Goal: Register for event/course

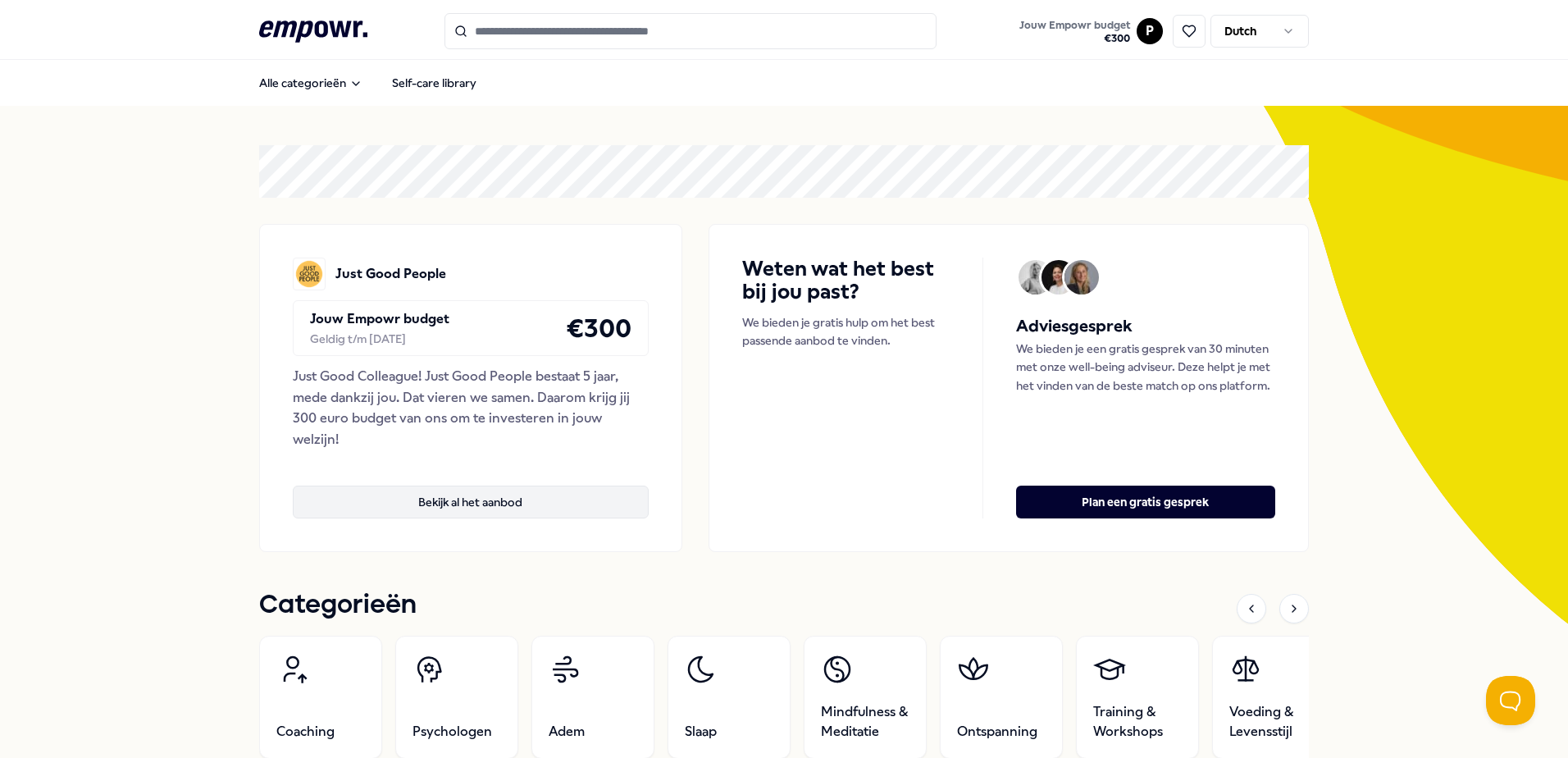
click at [496, 507] on button "Bekijk al het aanbod" at bounding box center [471, 501] width 356 height 32
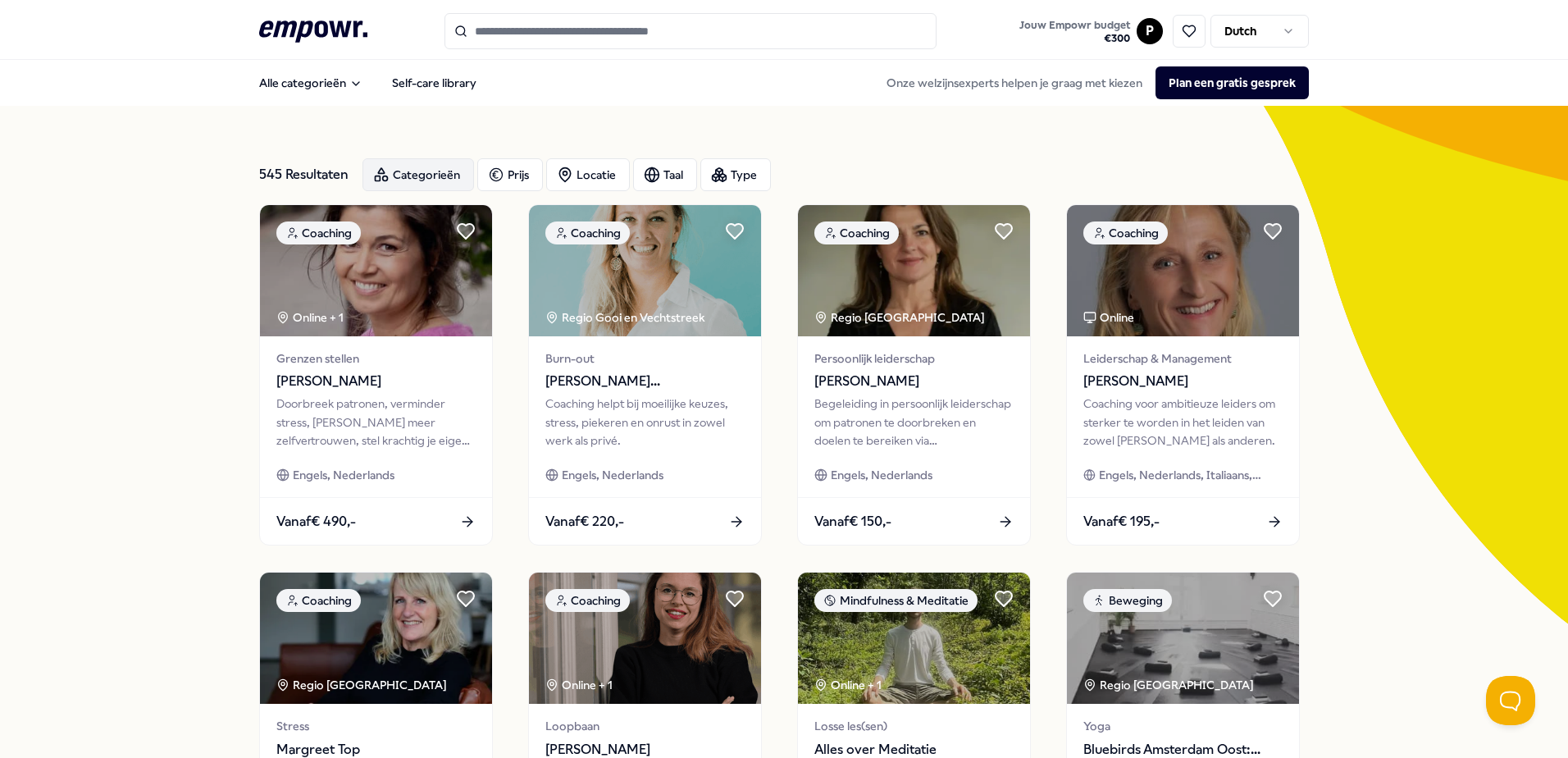
click at [391, 162] on div "Categorieën" at bounding box center [418, 174] width 111 height 32
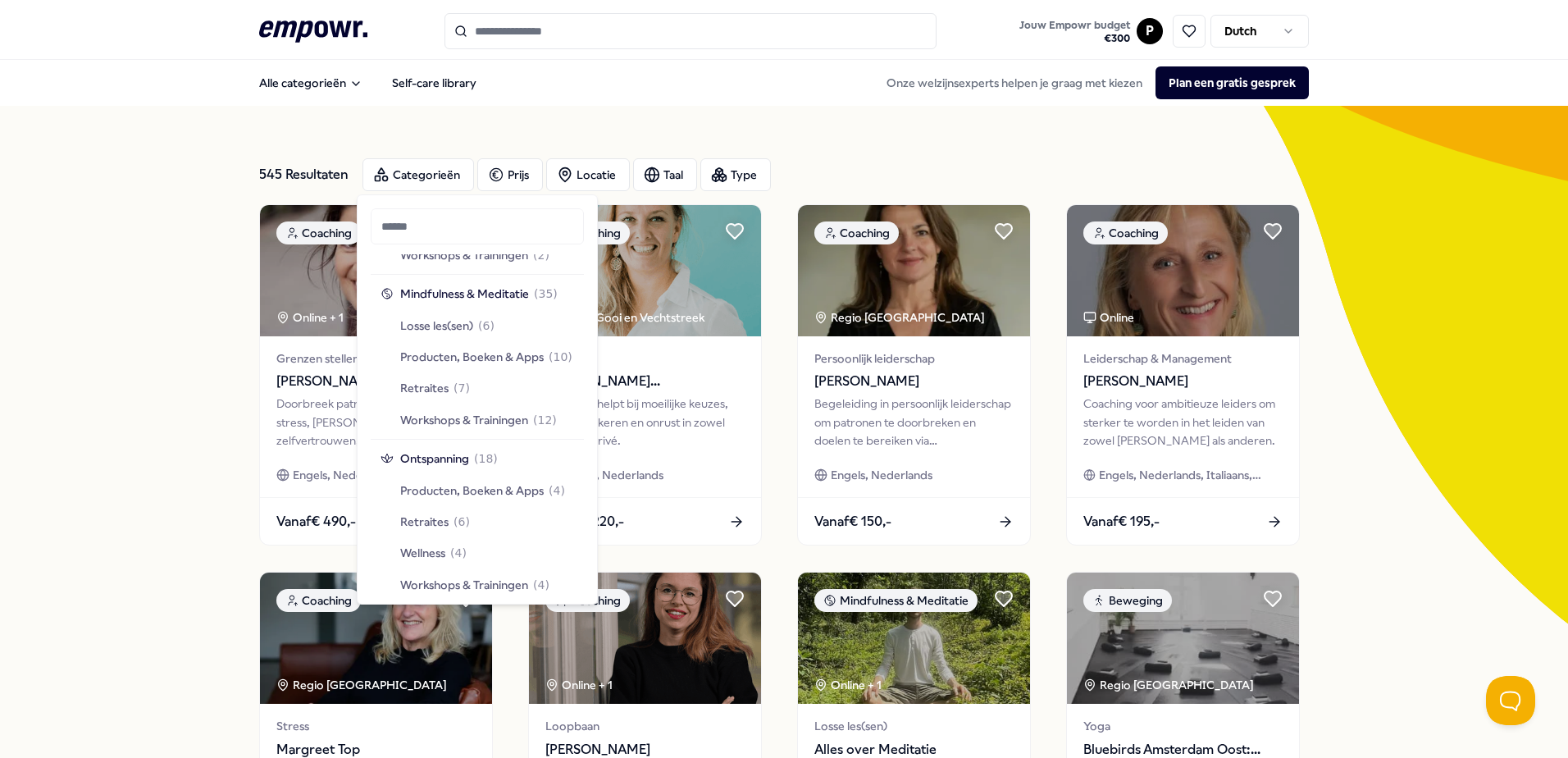
scroll to position [1476, 0]
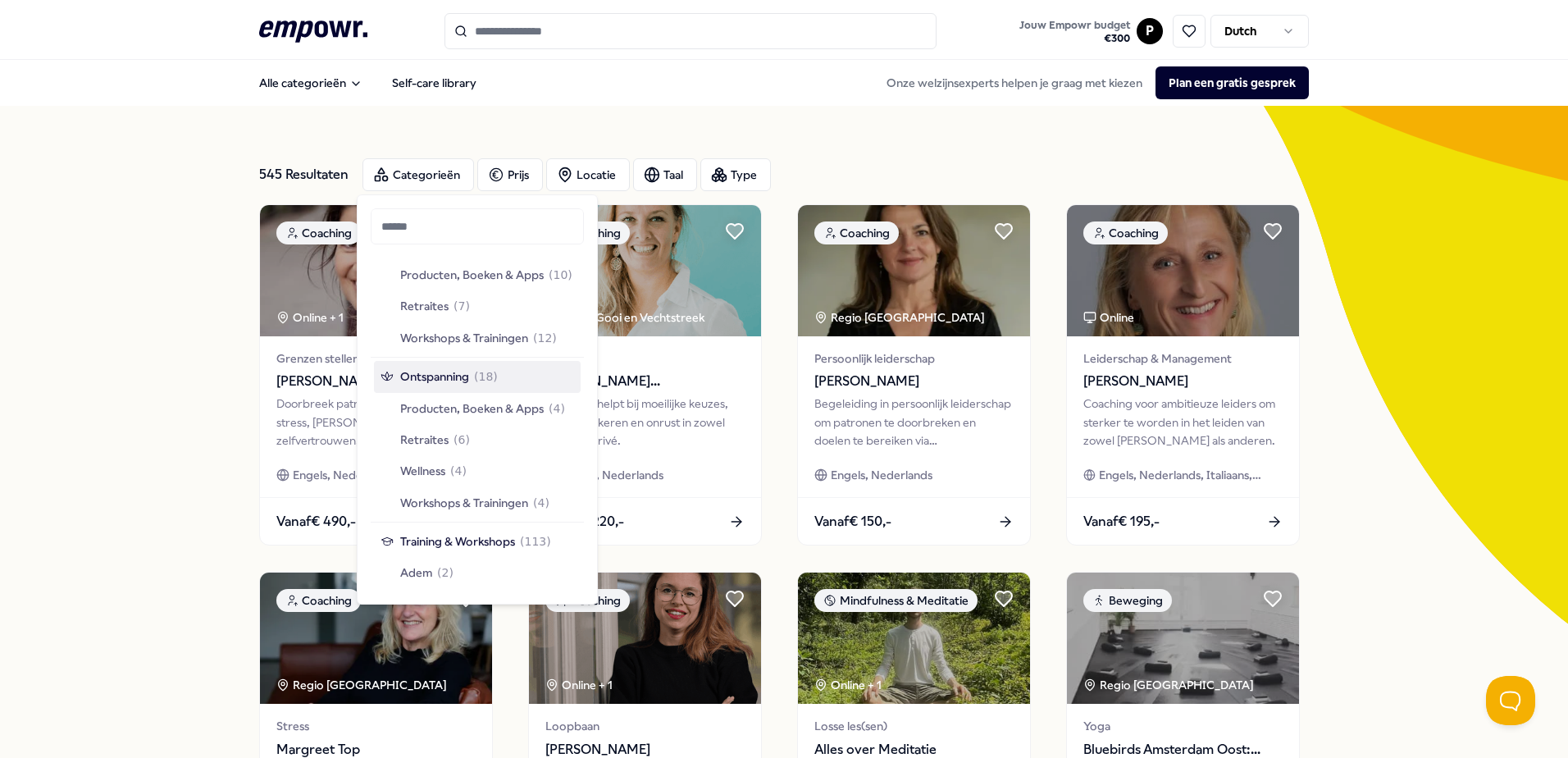
click at [446, 379] on span "Ontspanning" at bounding box center [435, 376] width 69 height 18
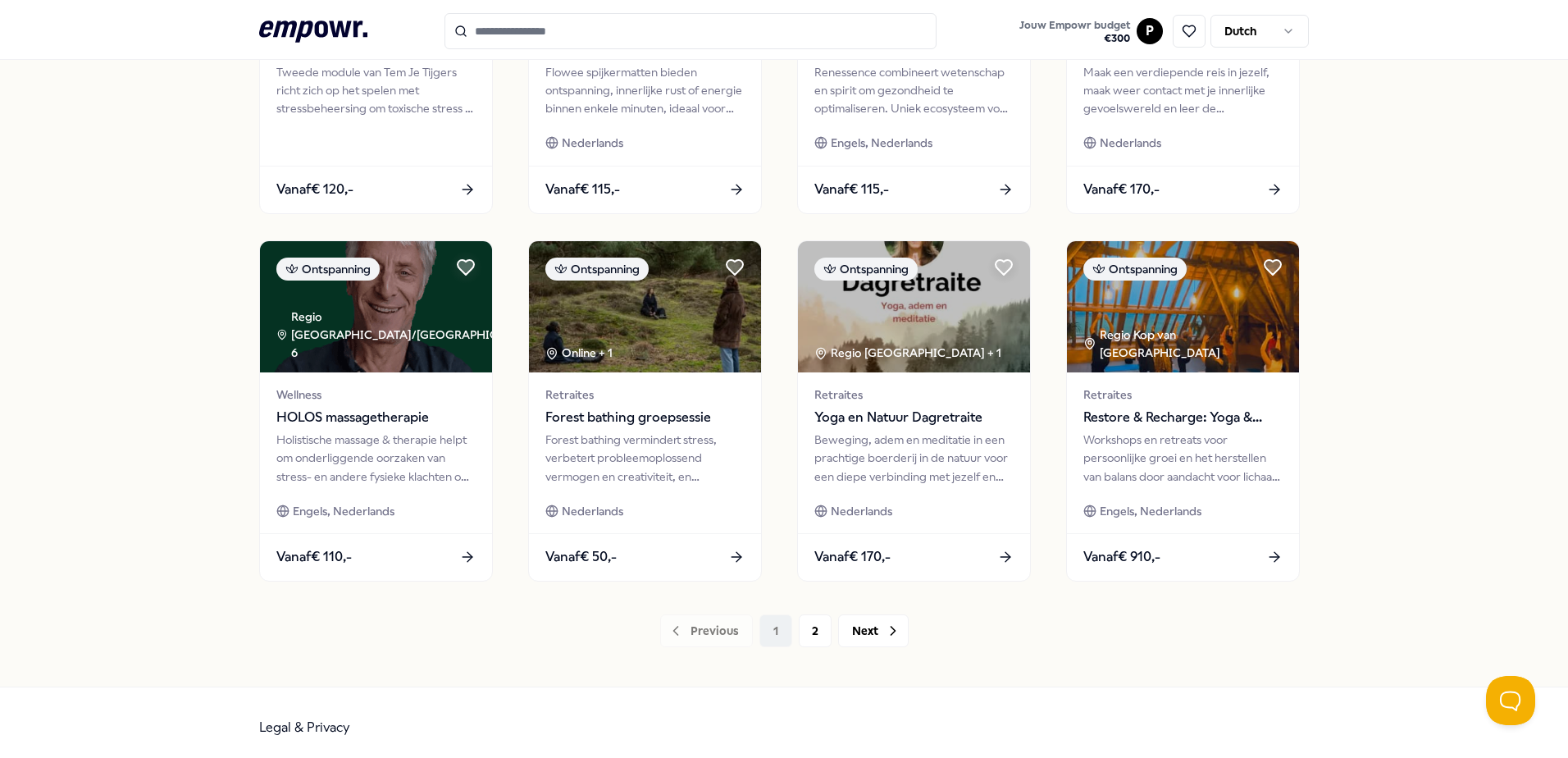
scroll to position [709, 0]
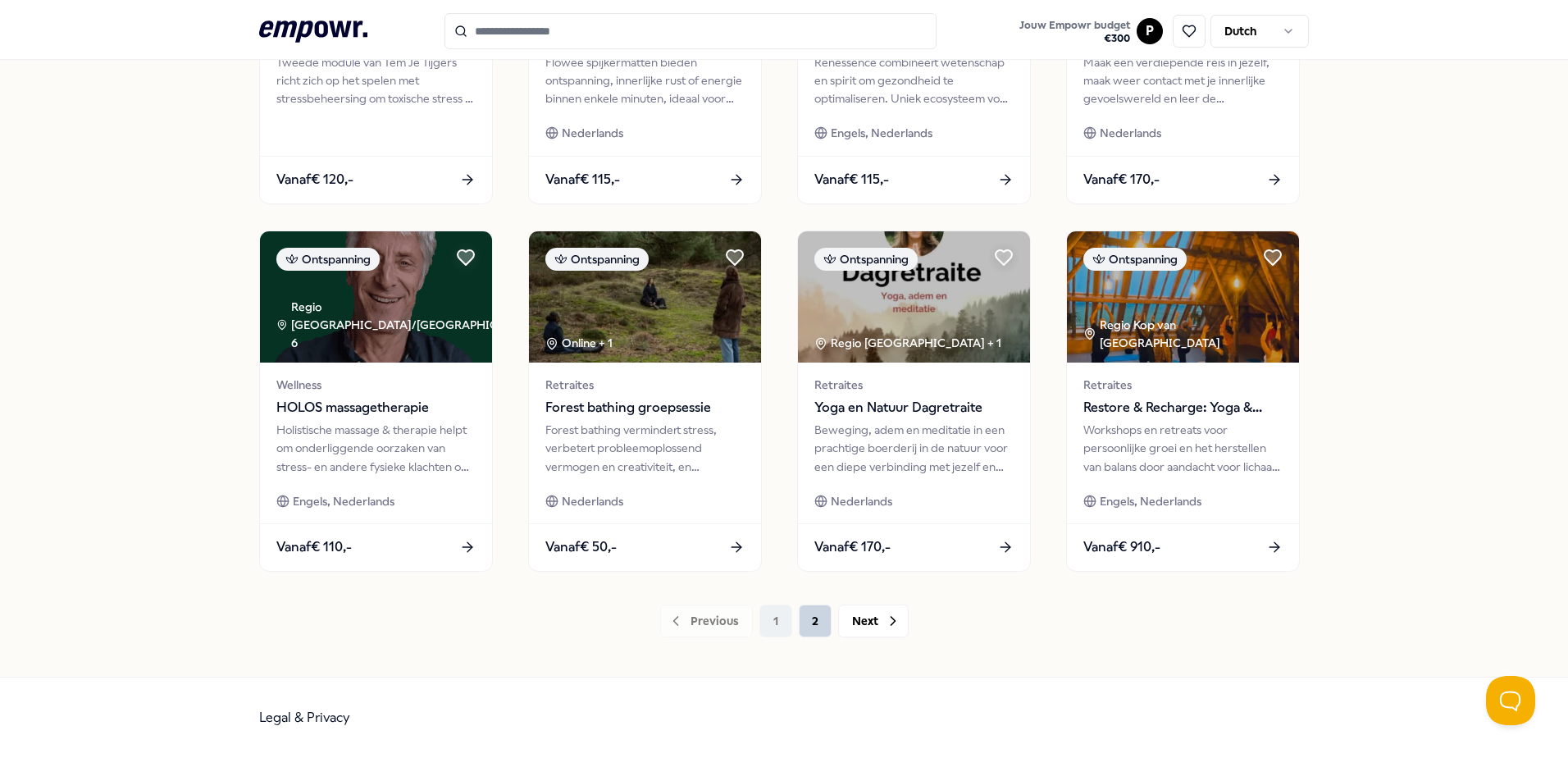
click at [810, 635] on button "2" at bounding box center [815, 620] width 32 height 32
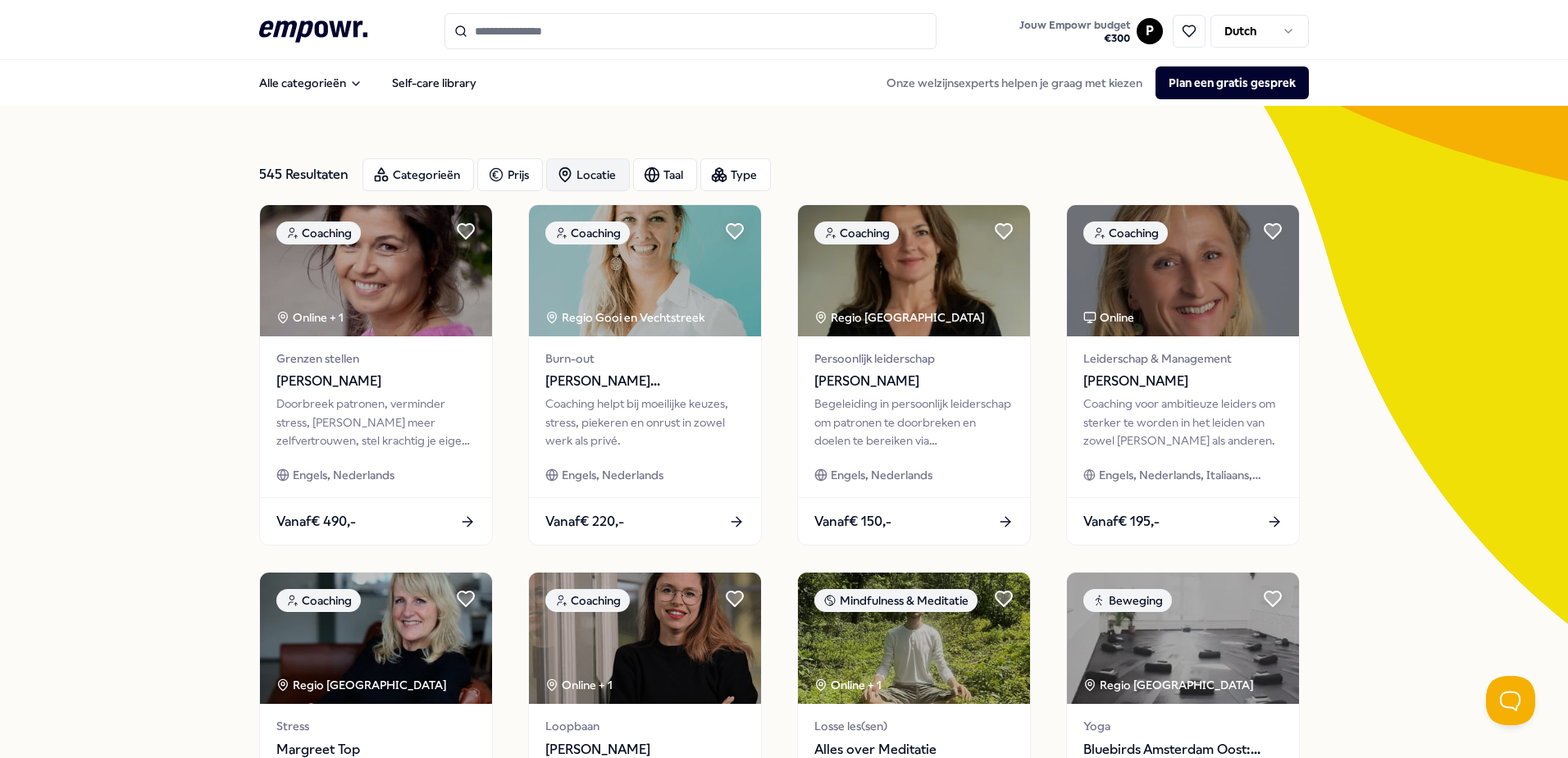
click at [602, 178] on div "Locatie" at bounding box center [588, 174] width 84 height 32
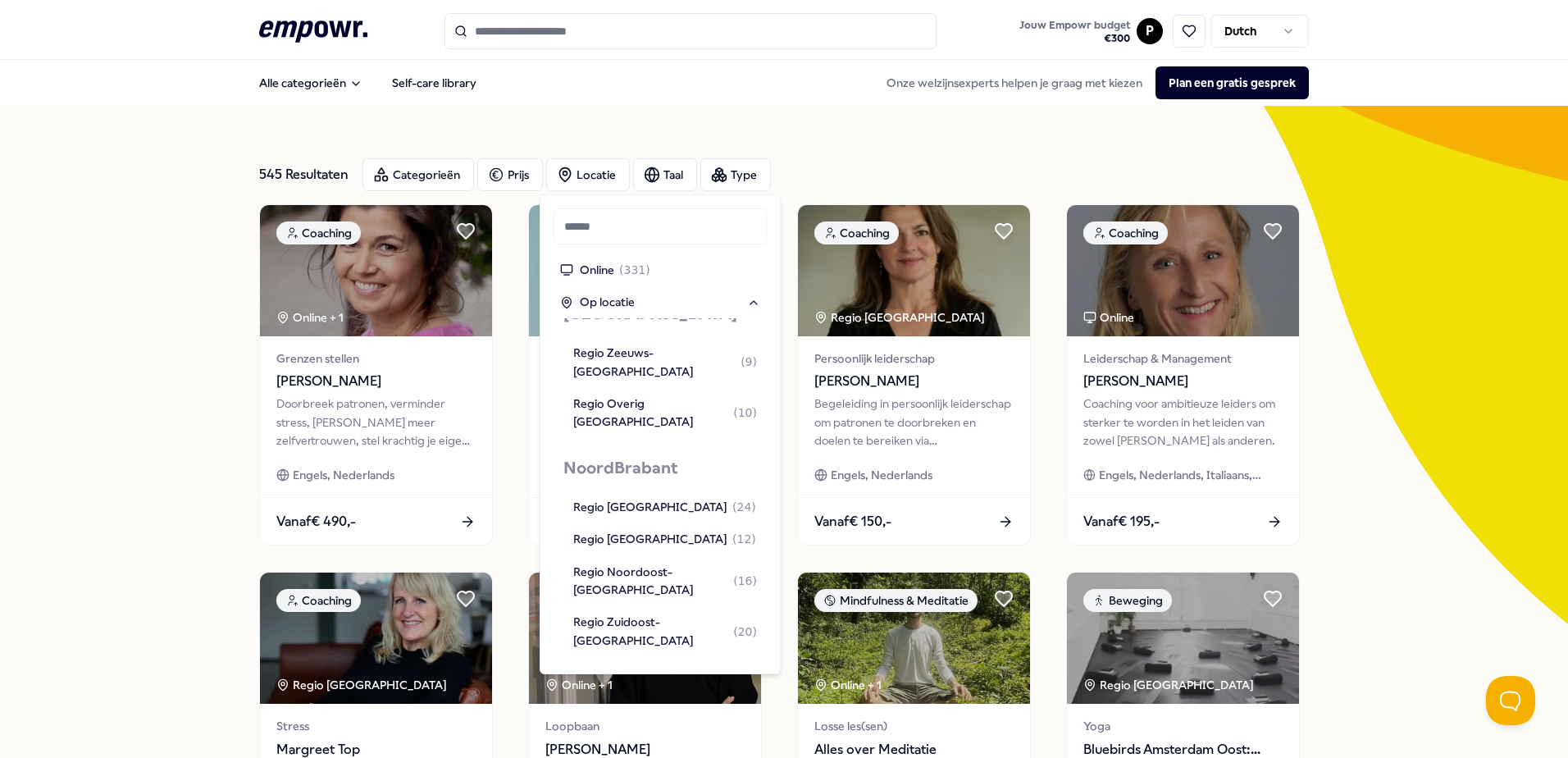
scroll to position [1640, 0]
click at [680, 496] on div "Regio West-Noord-Brabant ( 24 )" at bounding box center [665, 505] width 183 height 18
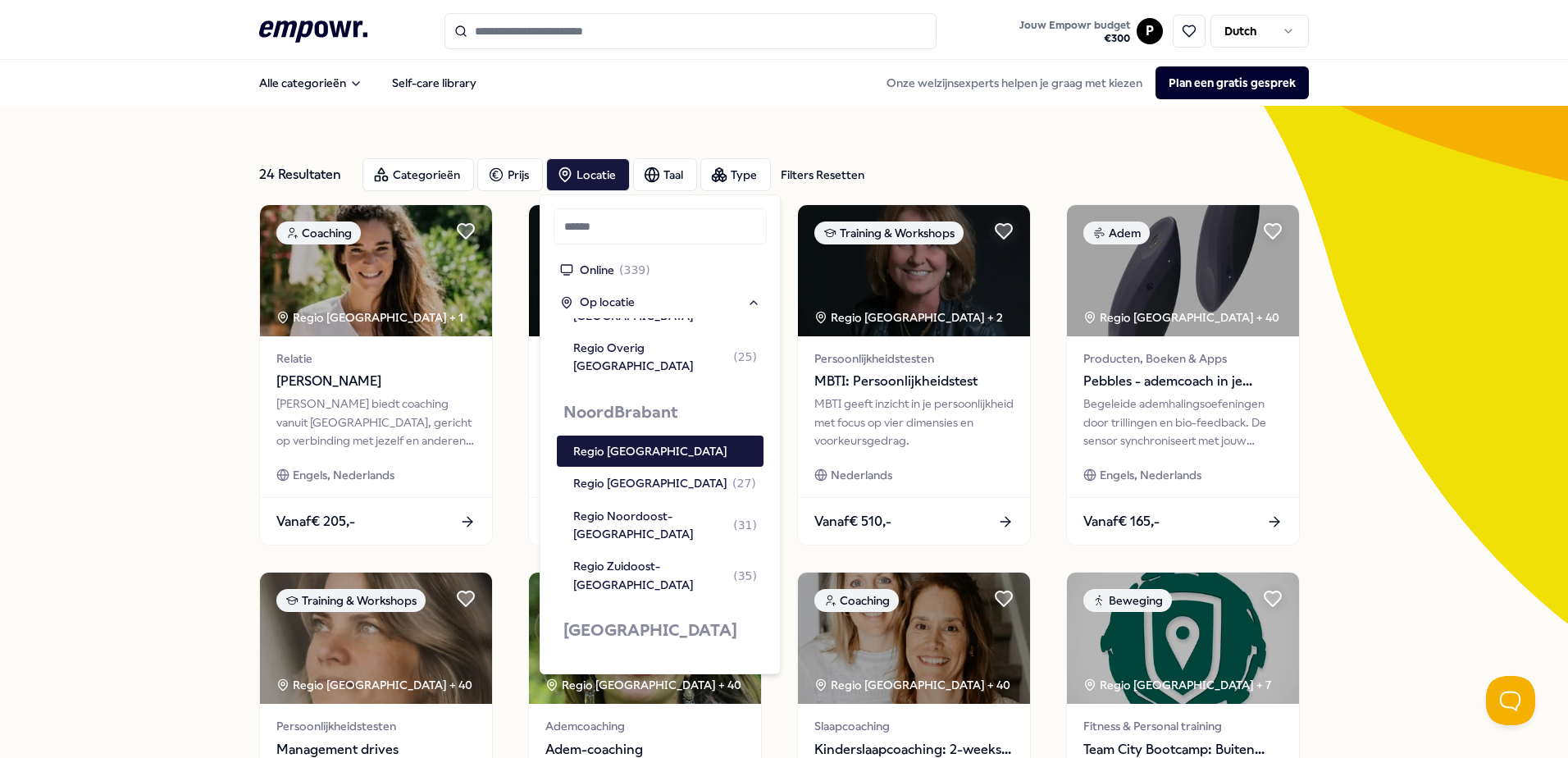
click at [1355, 300] on div "24 Resultaten Filters Resetten Categorieën Prijs Locatie Taal Type Filters Rese…" at bounding box center [784, 746] width 1568 height 1280
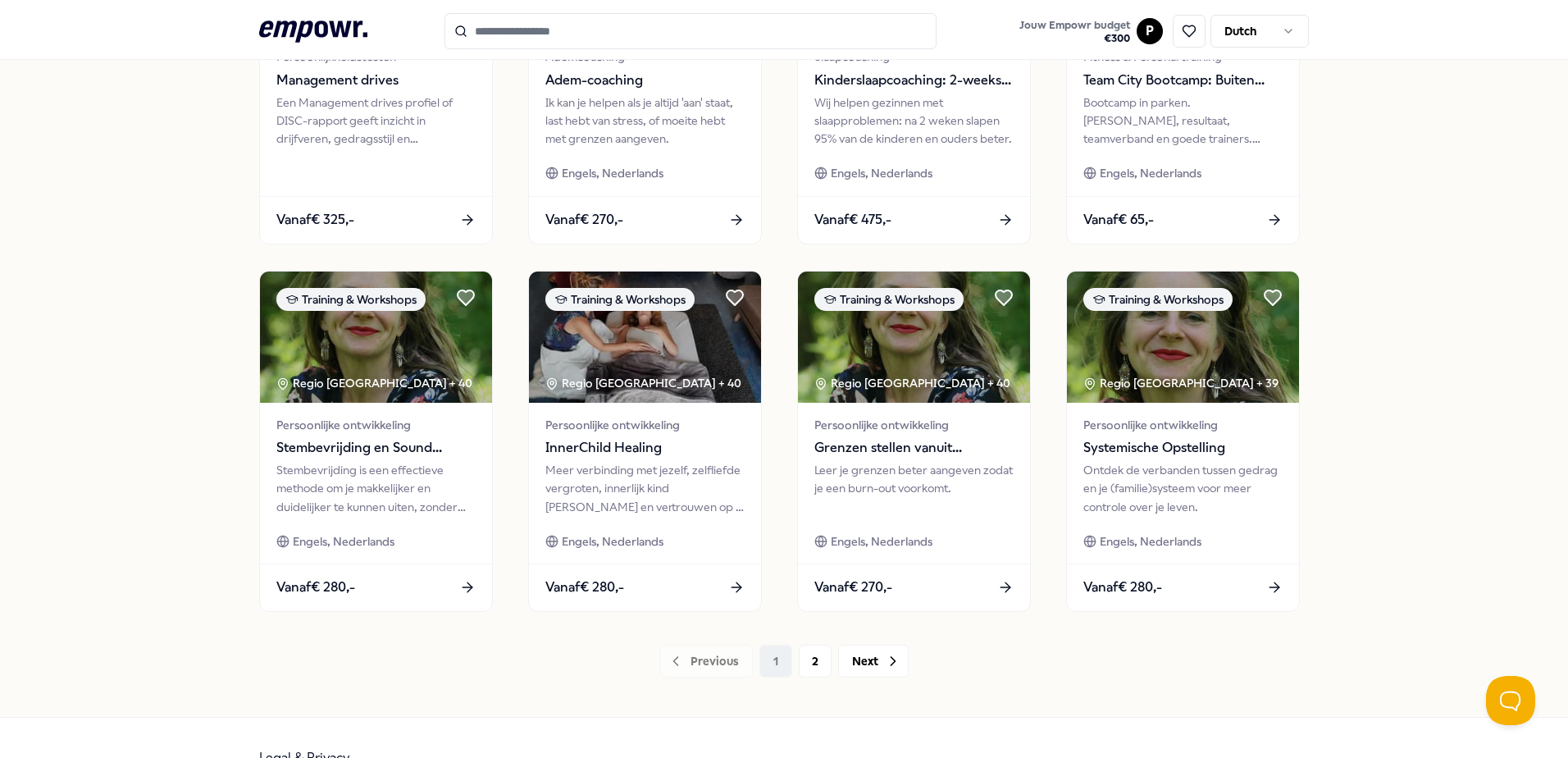
scroll to position [709, 0]
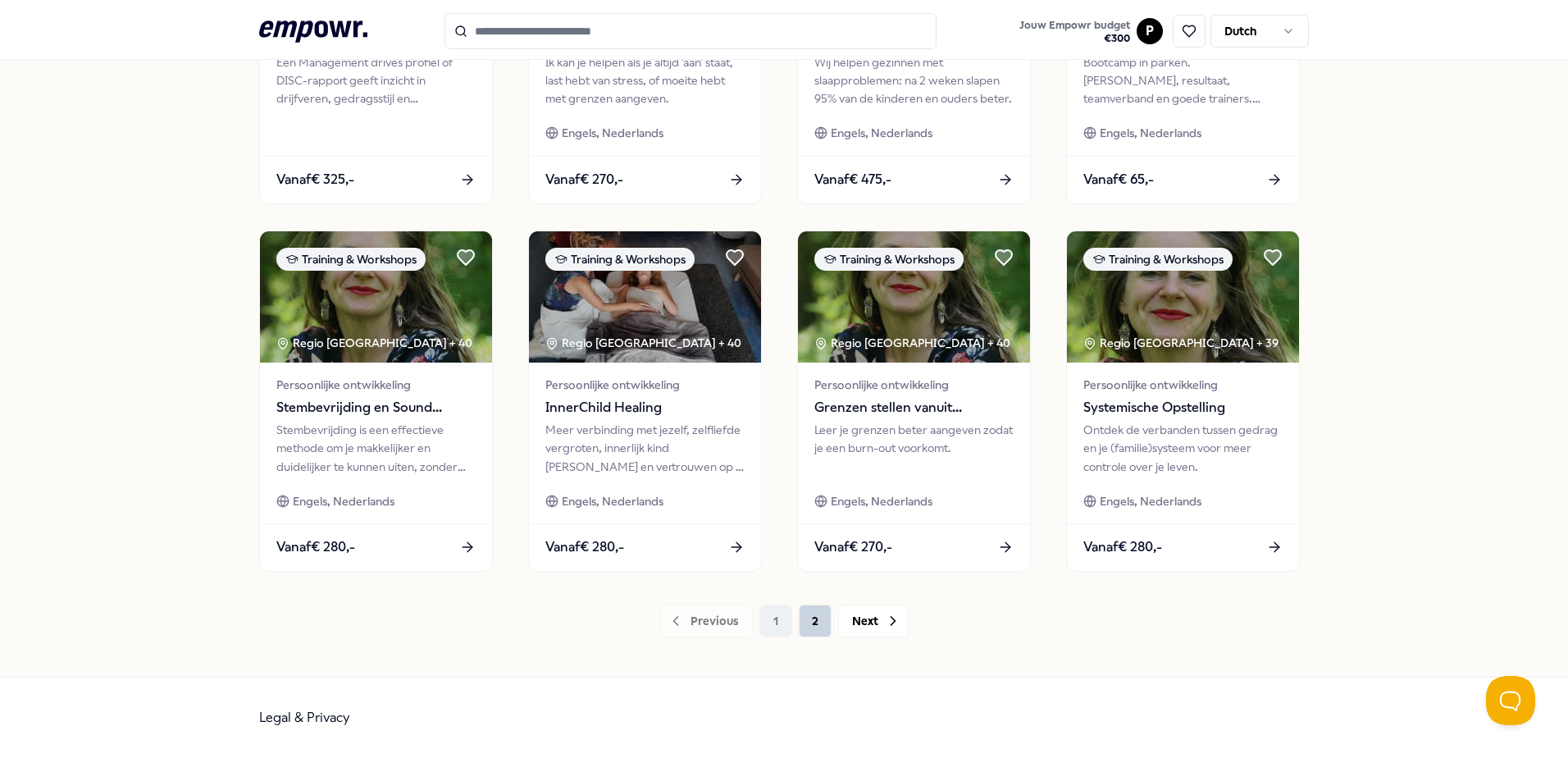
click at [817, 632] on button "2" at bounding box center [815, 620] width 32 height 32
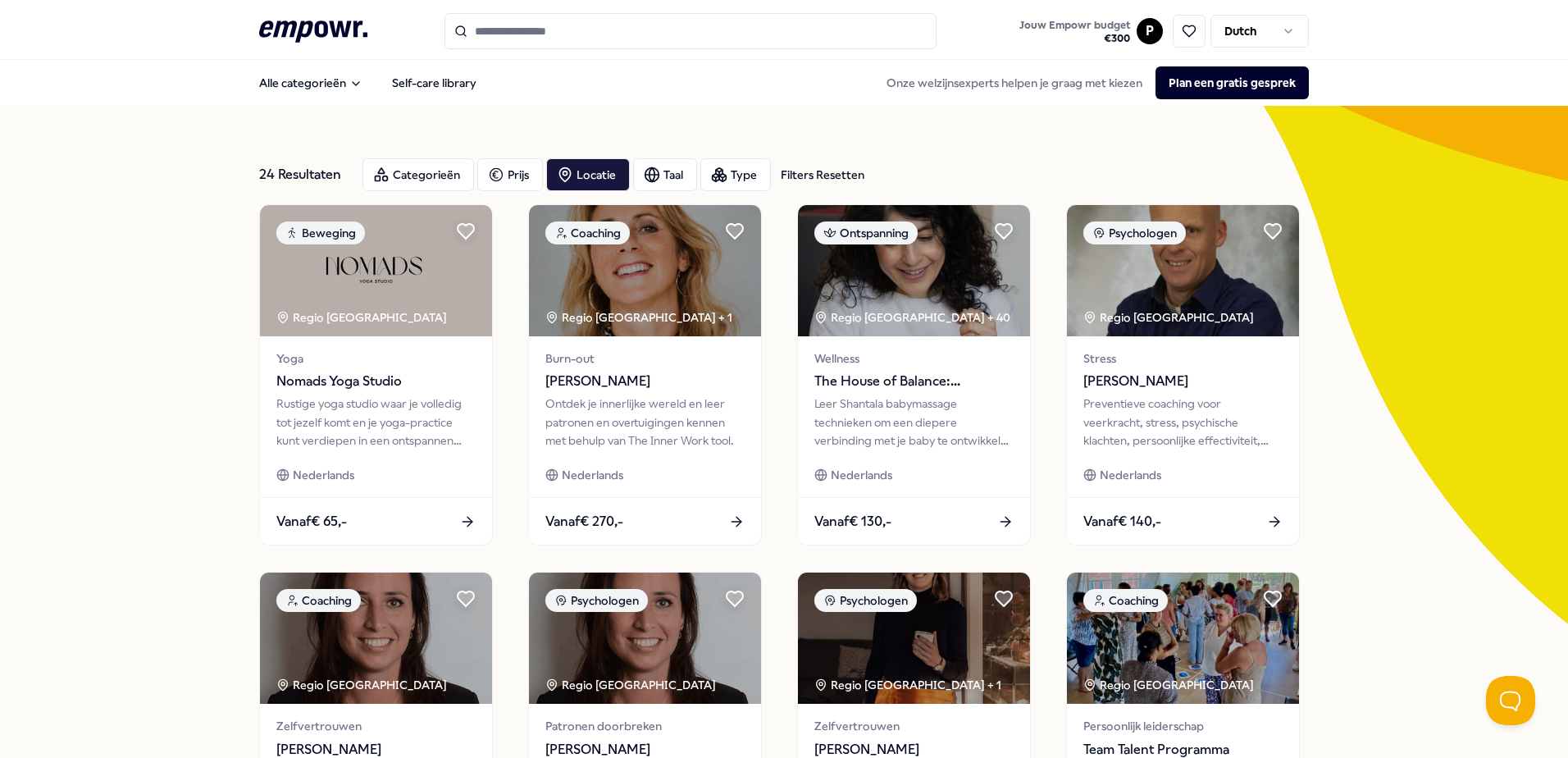
click at [574, 32] on input "Search for products, categories or subcategories" at bounding box center [690, 31] width 492 height 36
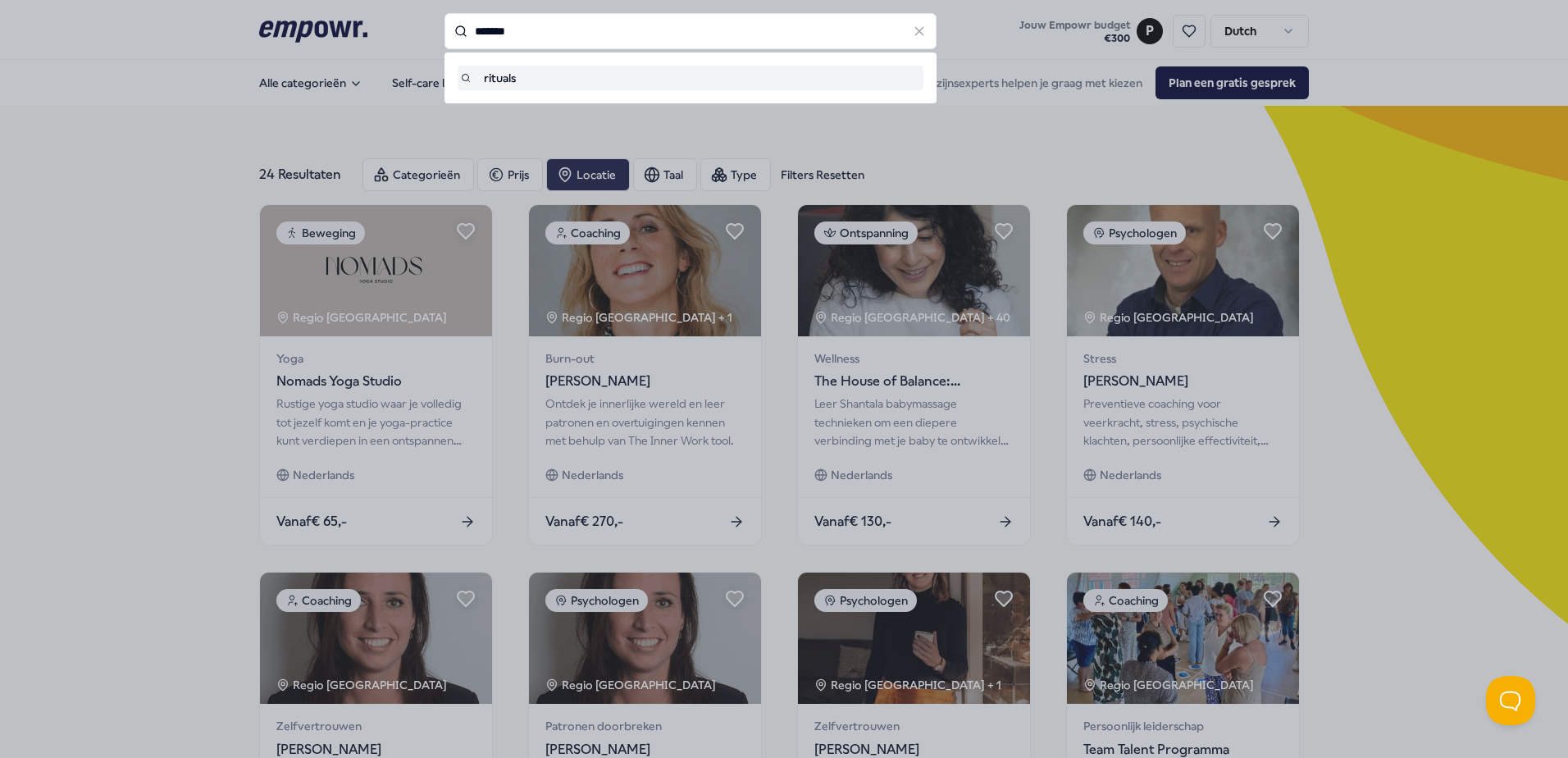
type input "*******"
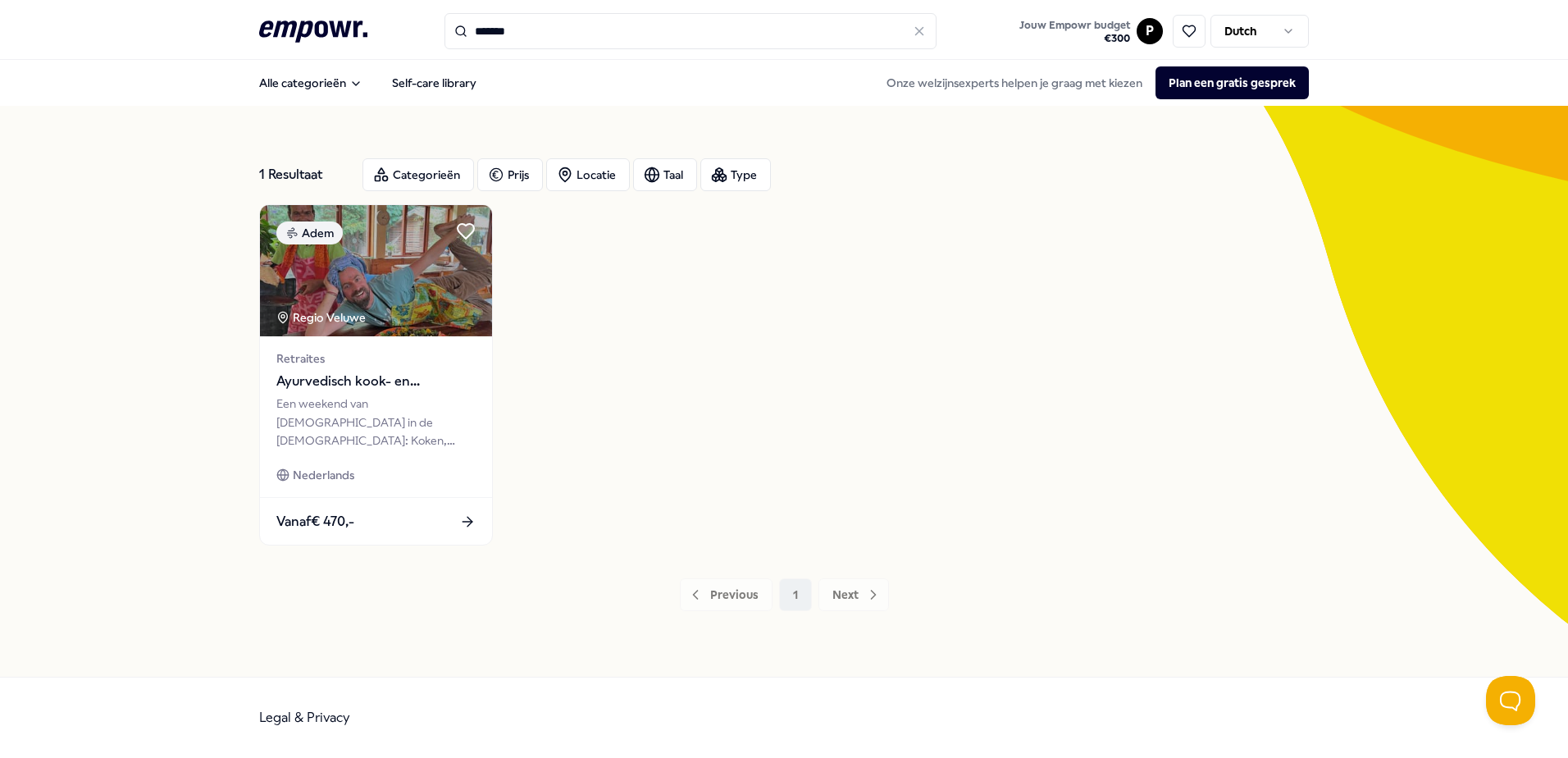
click at [304, 23] on icon at bounding box center [313, 31] width 108 height 21
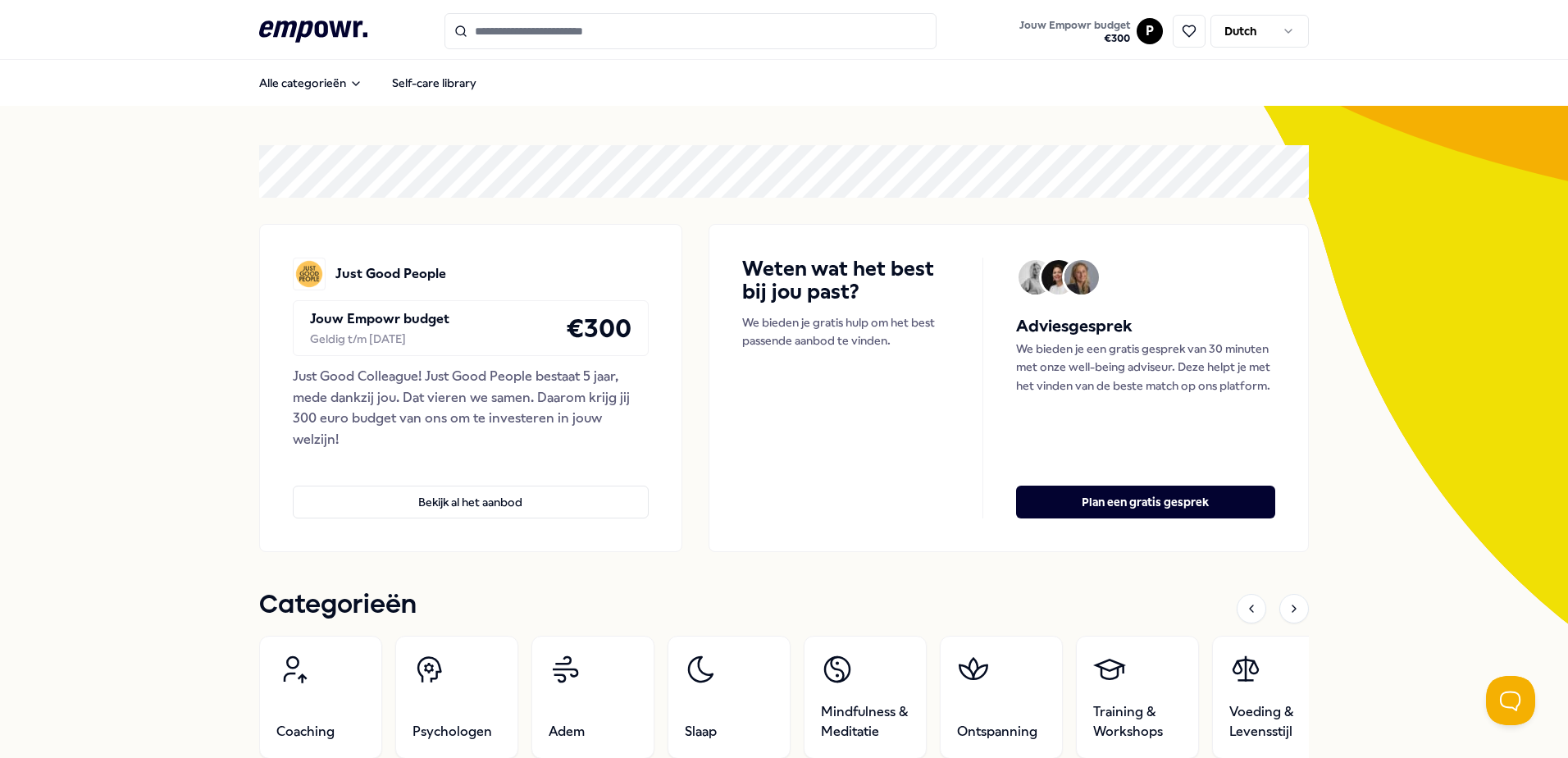
click at [515, 42] on input "Search for products, categories or subcategories" at bounding box center [690, 31] width 492 height 36
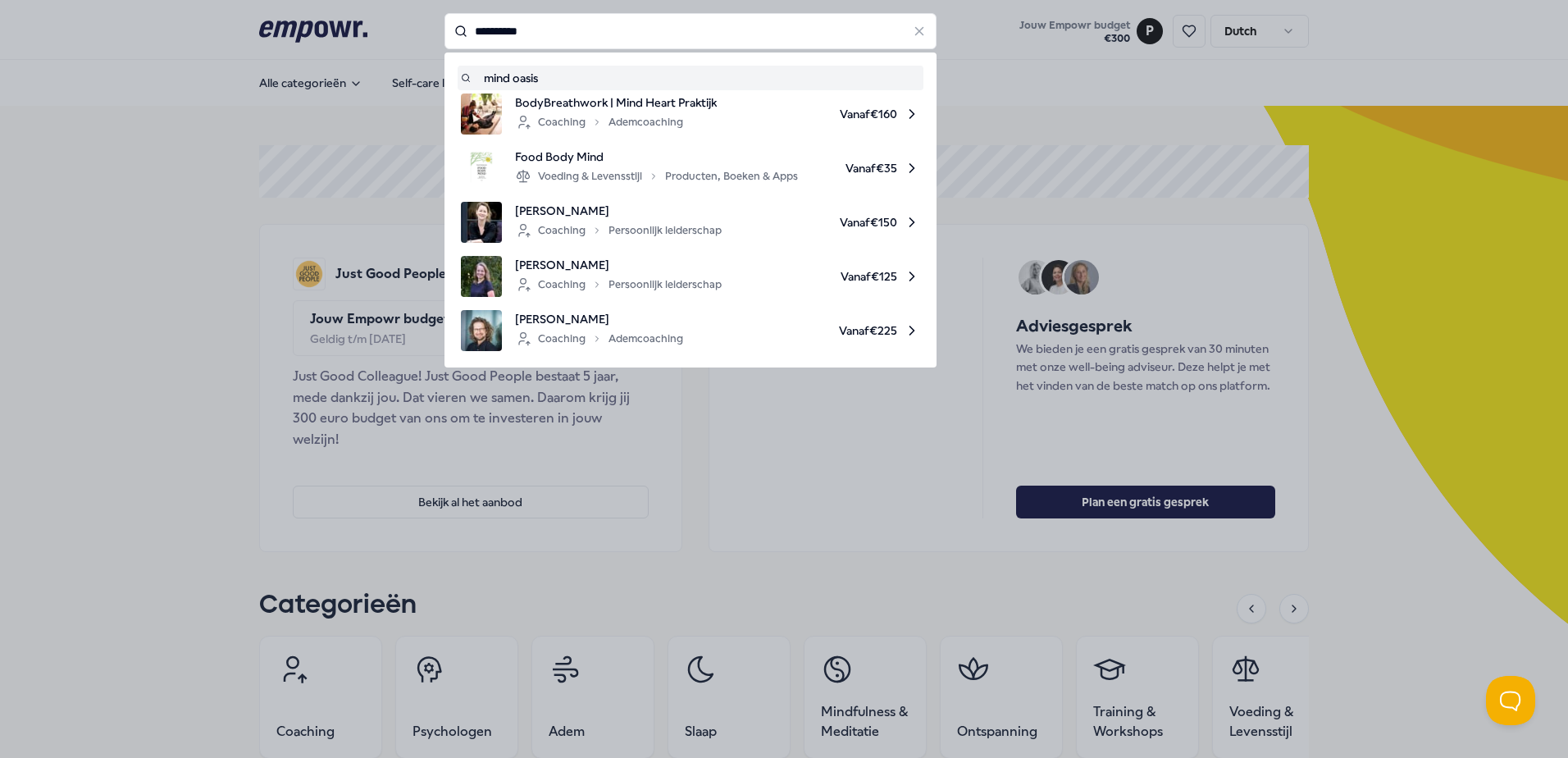
type input "**********"
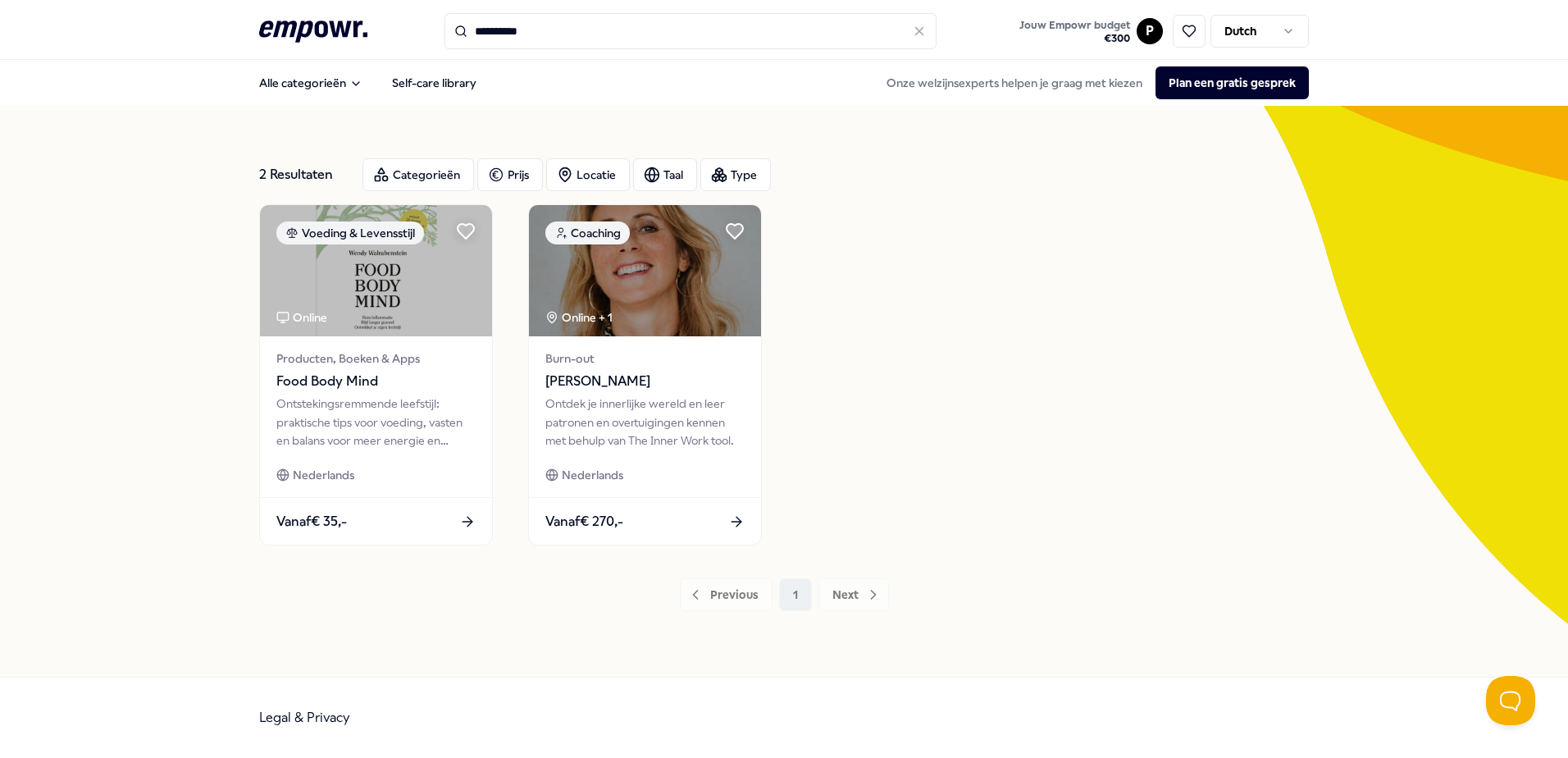
click at [343, 37] on icon ".empowr-logo_svg__cls-1{fill:#03032f}" at bounding box center [313, 31] width 108 height 30
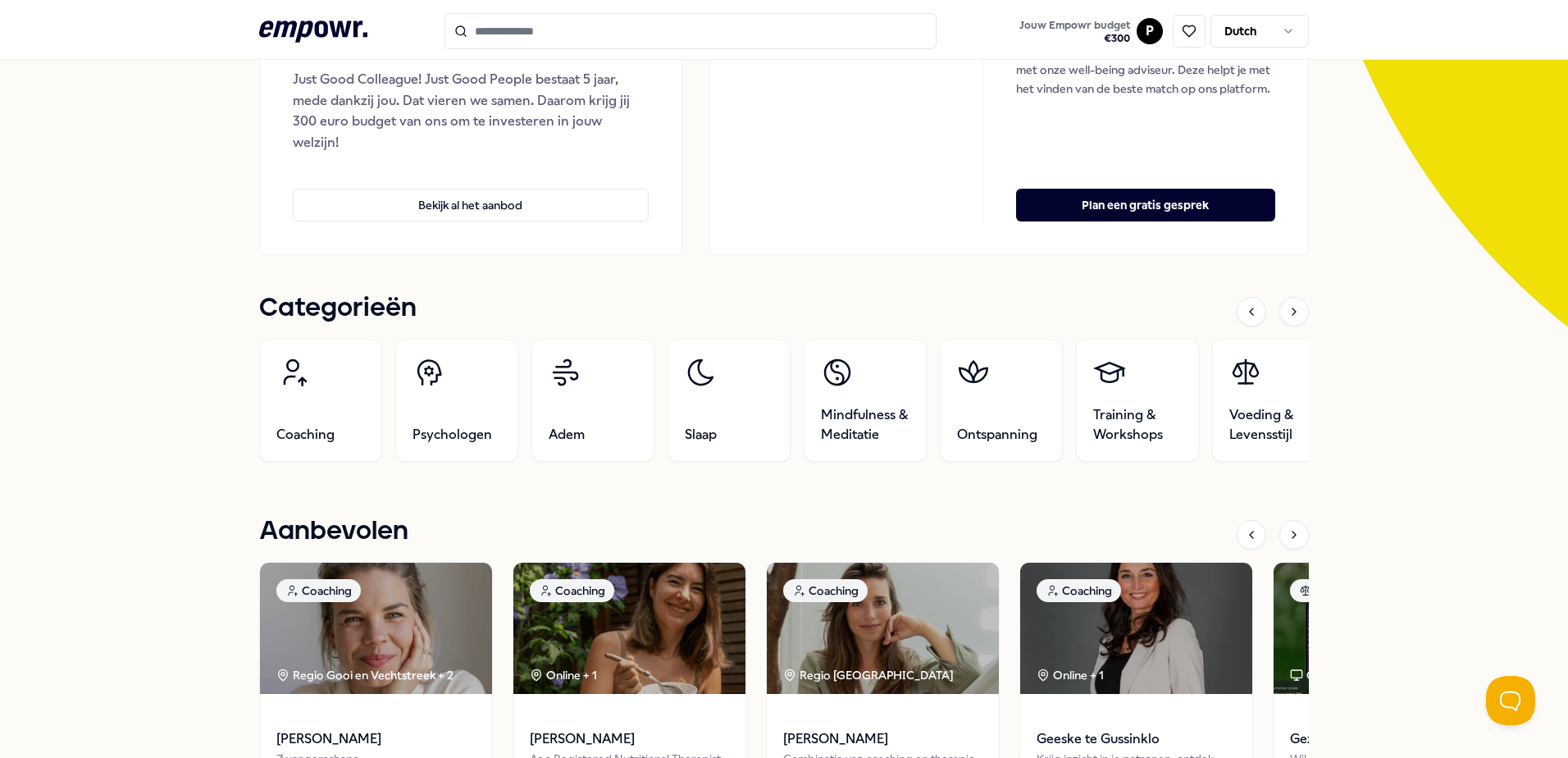
scroll to position [328, 0]
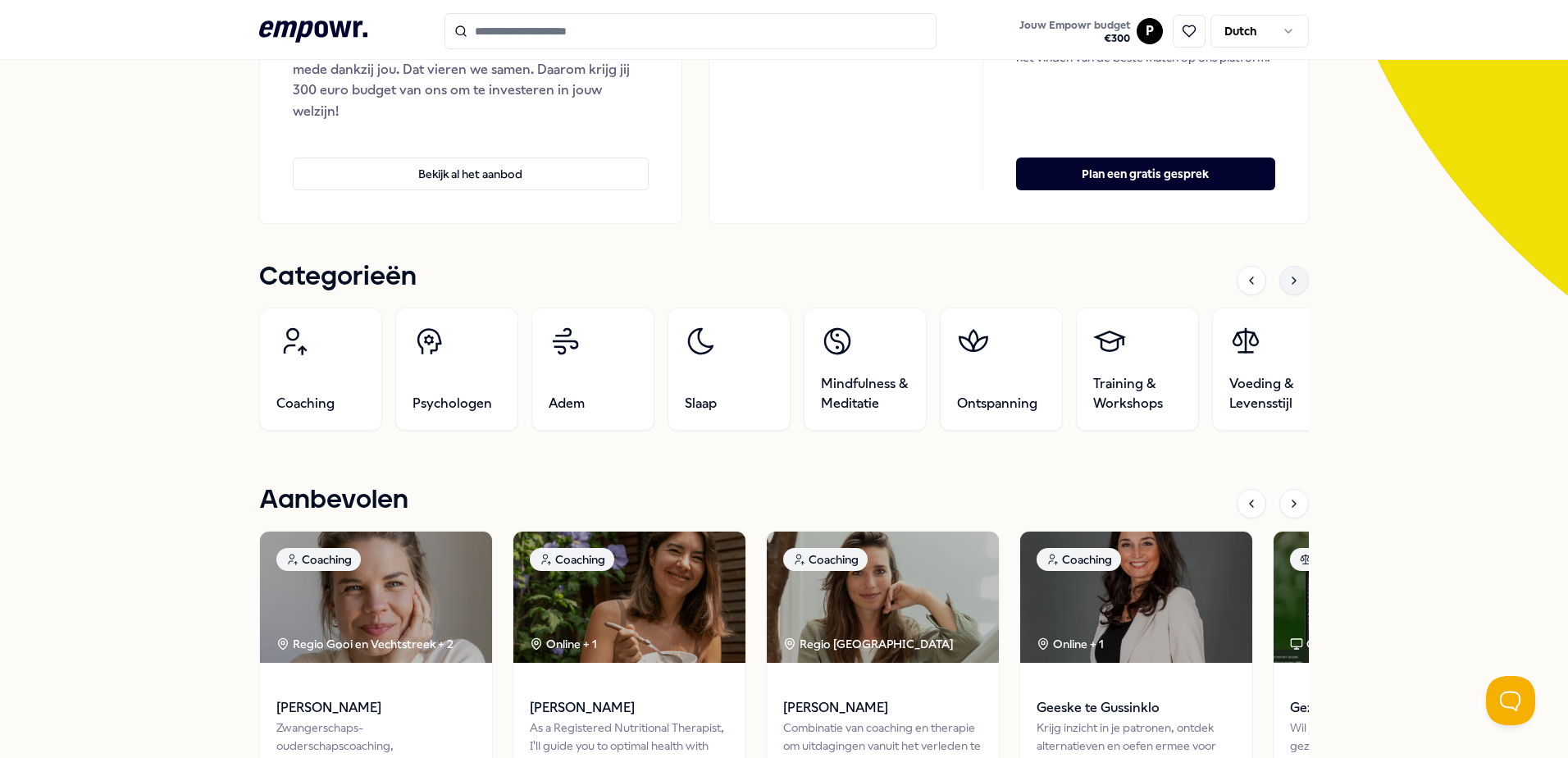
click at [1287, 280] on icon at bounding box center [1294, 281] width 13 height 13
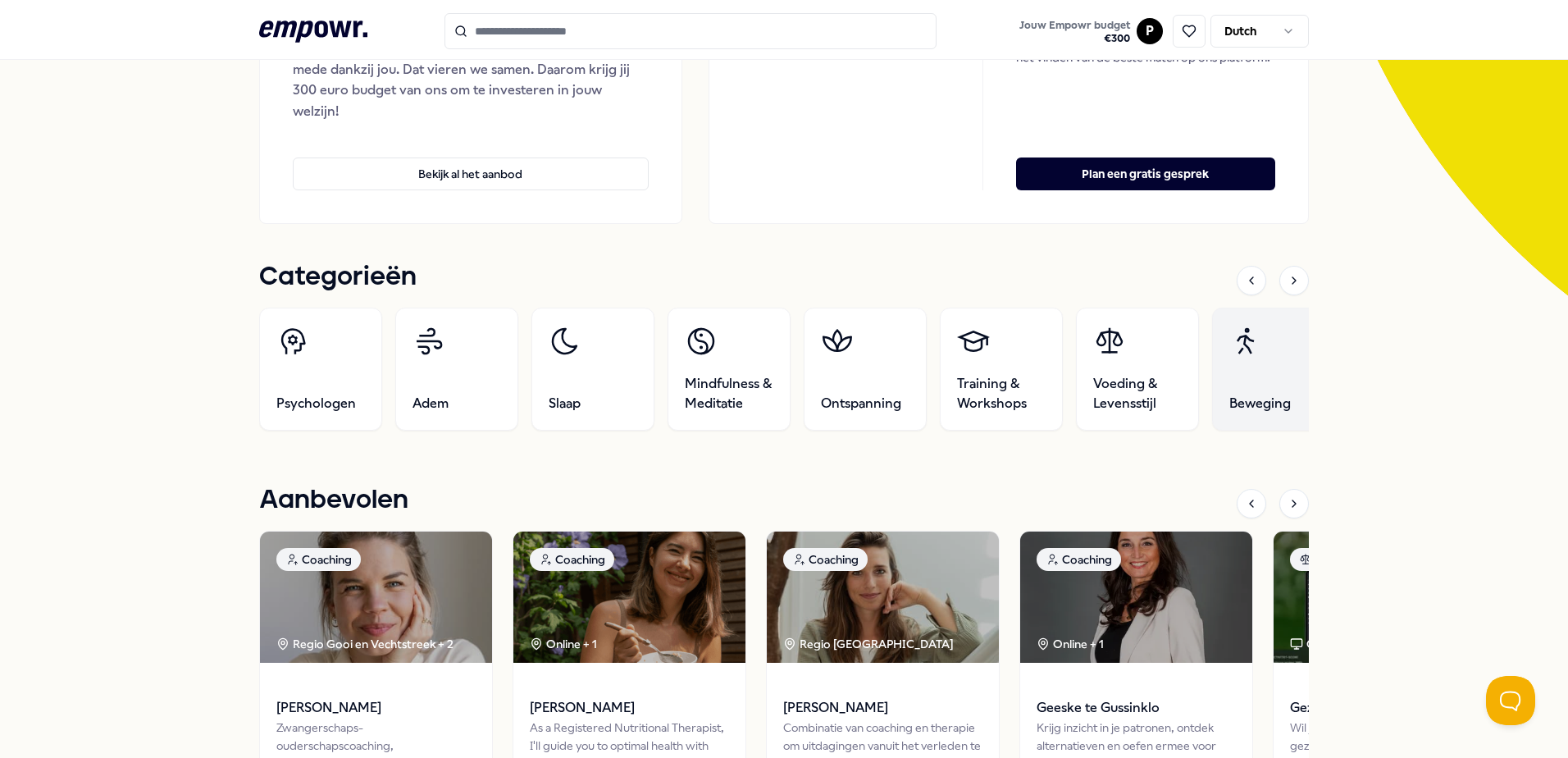
click at [1267, 341] on link "Beweging" at bounding box center [1273, 368] width 123 height 123
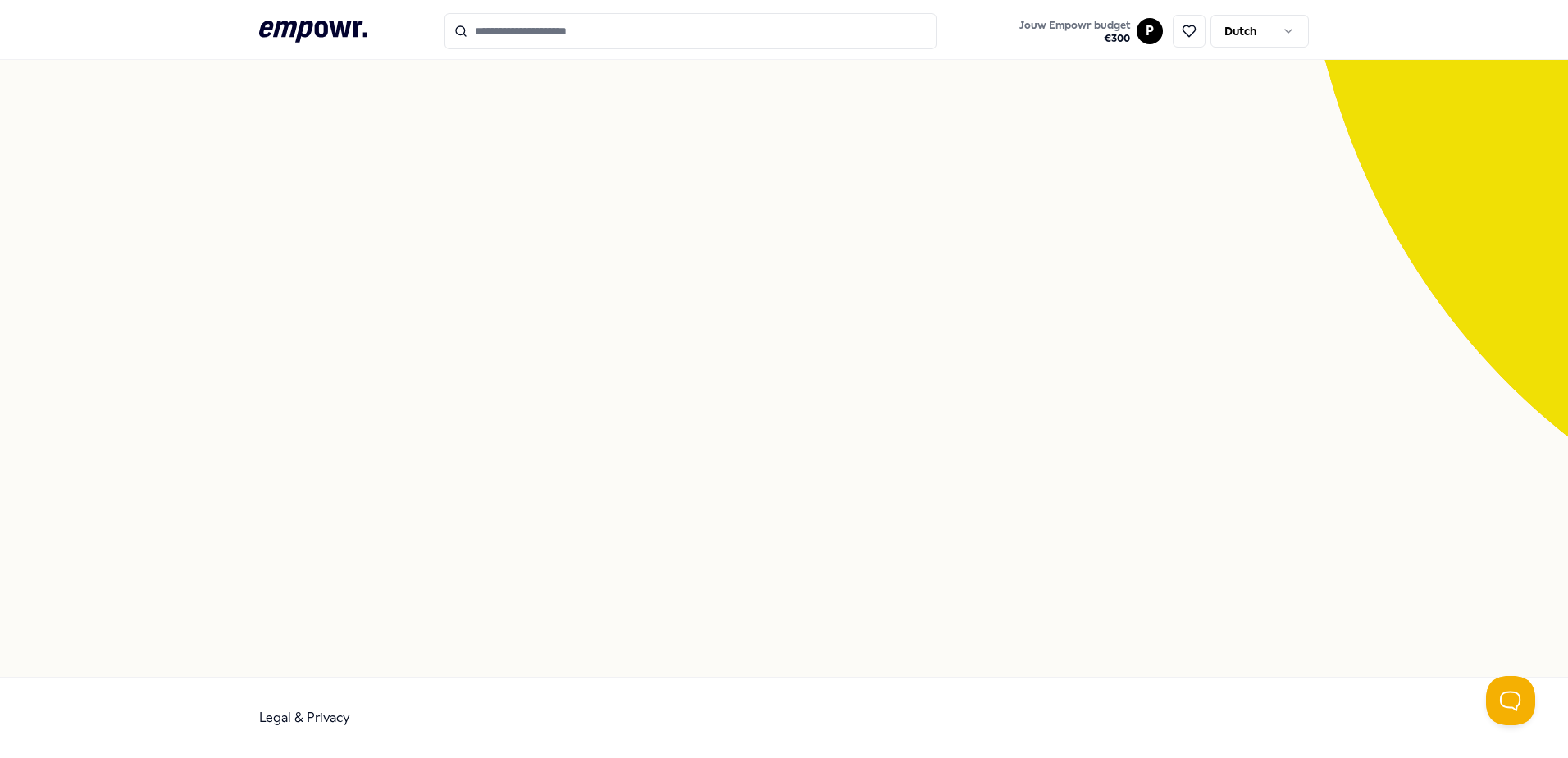
scroll to position [106, 0]
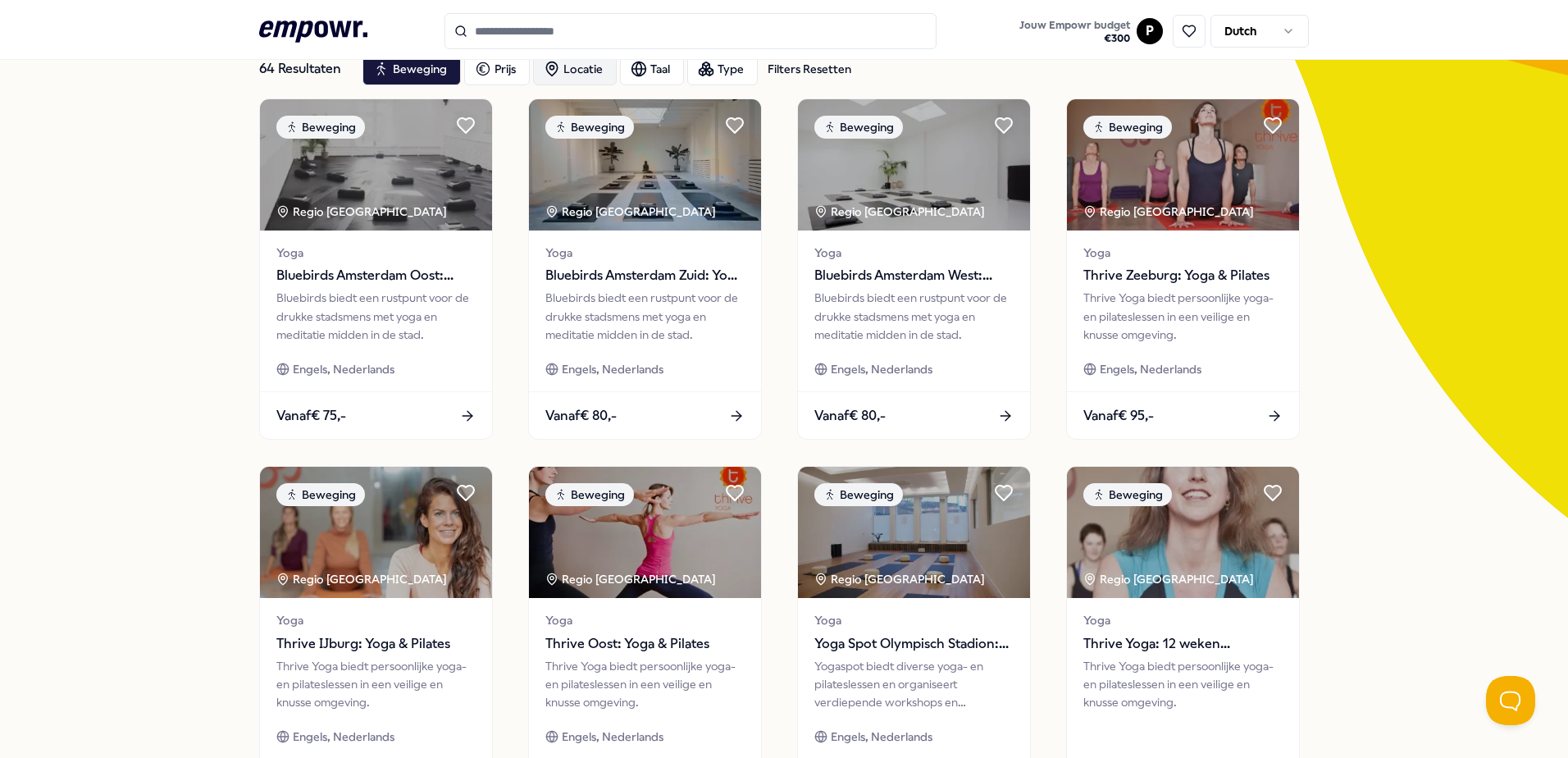
click at [598, 74] on div "Locatie" at bounding box center [575, 68] width 84 height 32
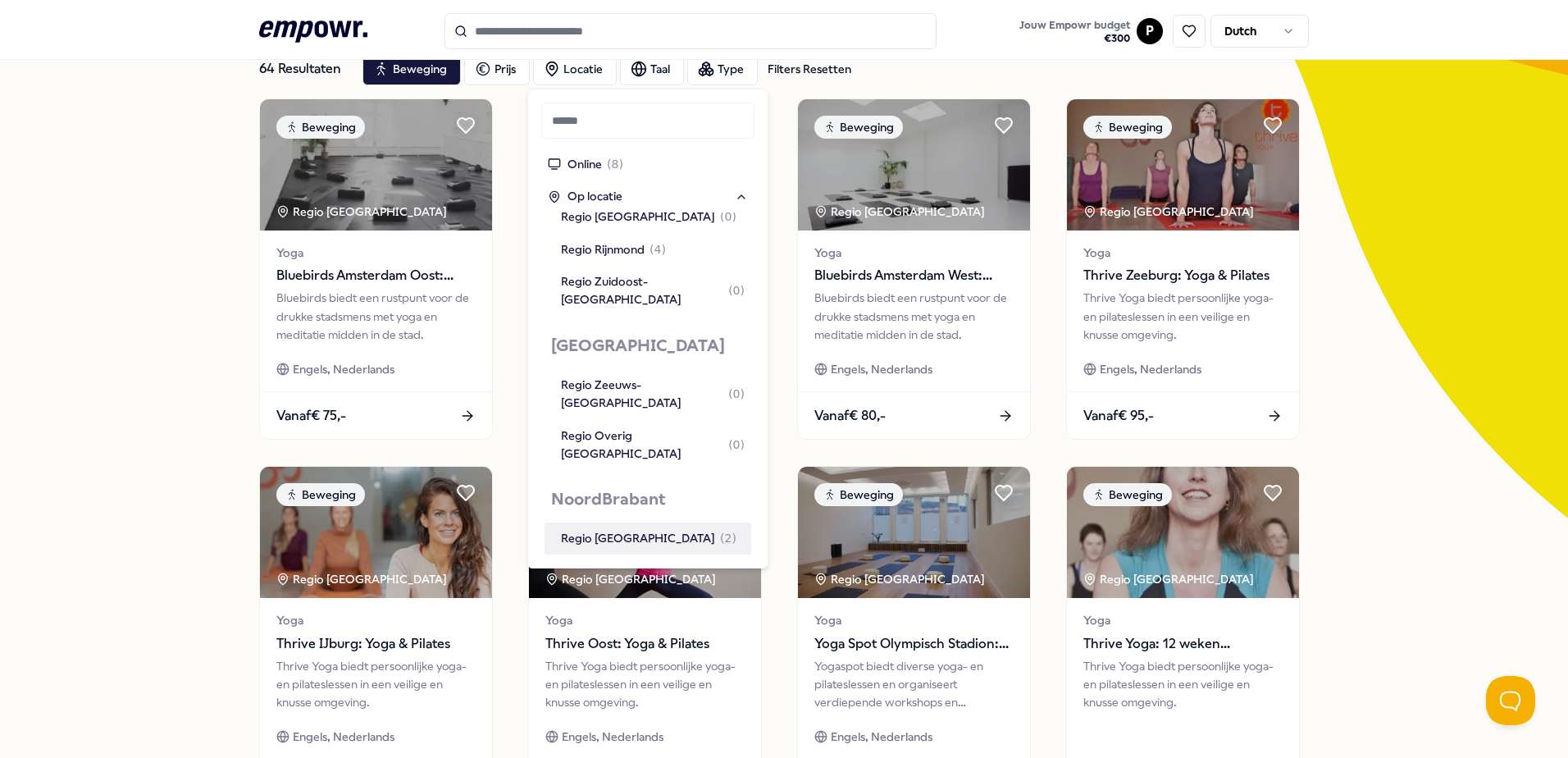
scroll to position [1476, 0]
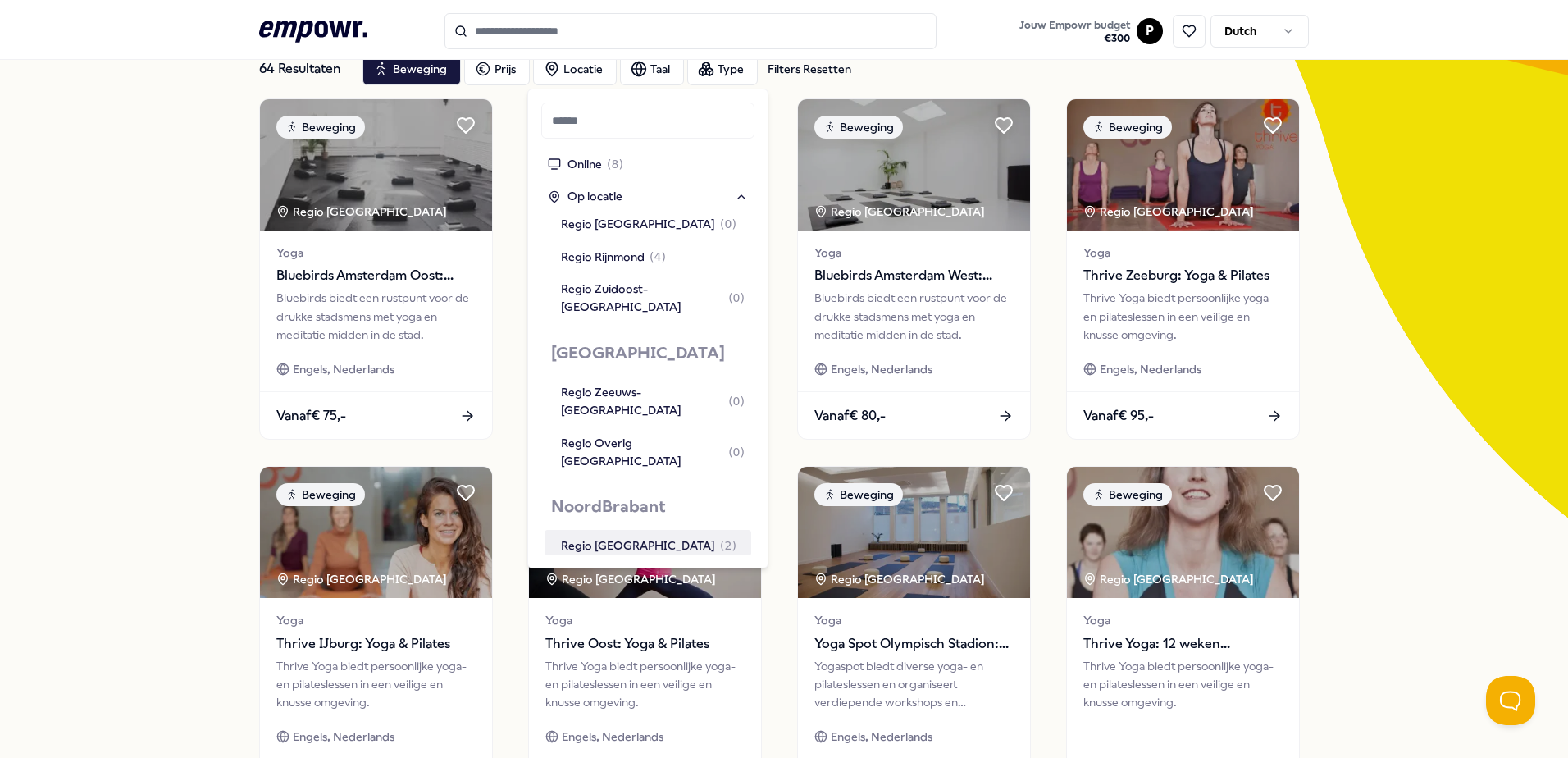
click at [637, 536] on div "Regio West-Noord-Brabant ( 2 )" at bounding box center [649, 545] width 175 height 18
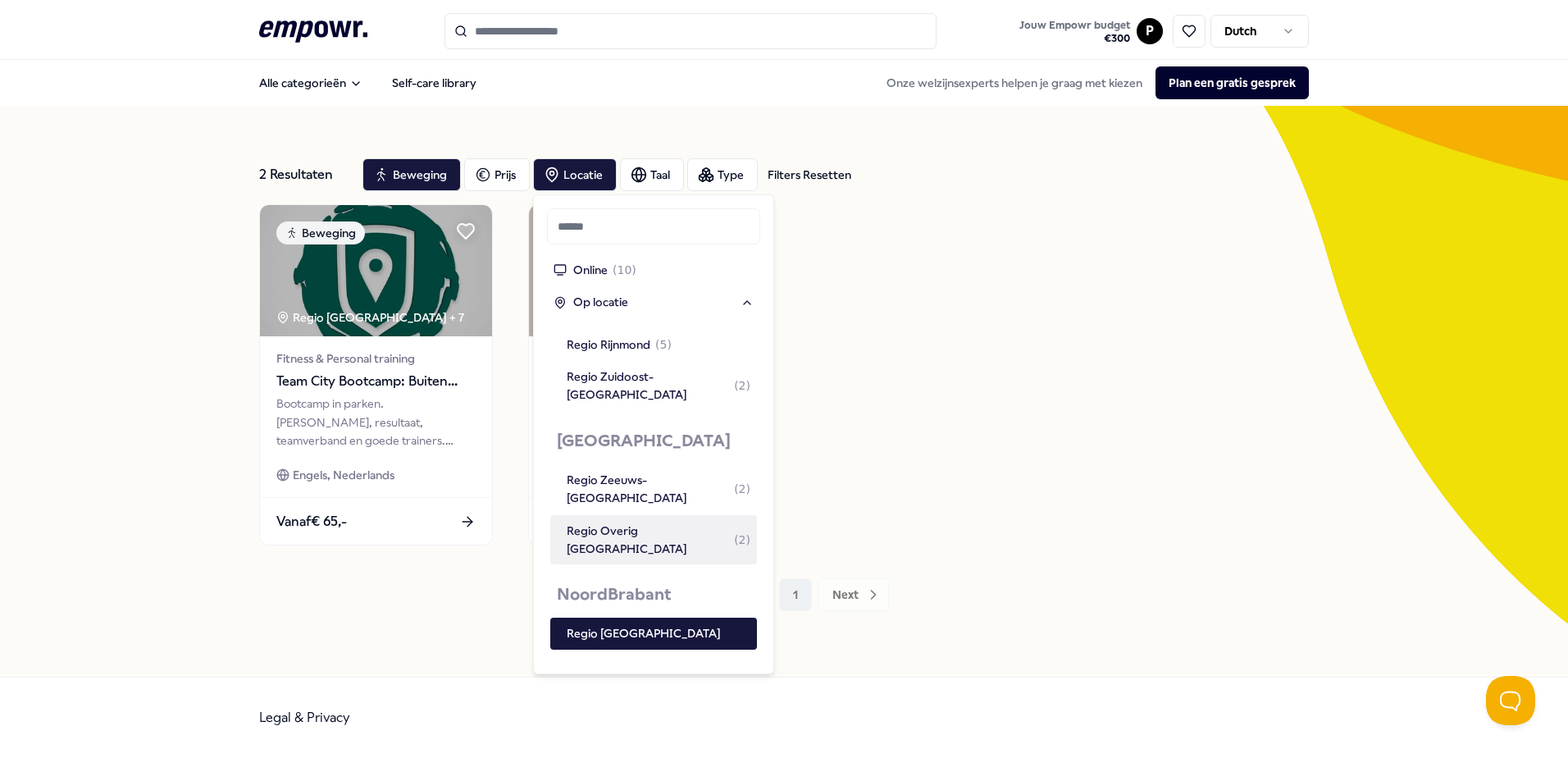
click at [1084, 398] on div "Beweging Regio West-Noord-Brabant + 7 Fitness & Personal training Team City Boo…" at bounding box center [783, 375] width 1049 height 341
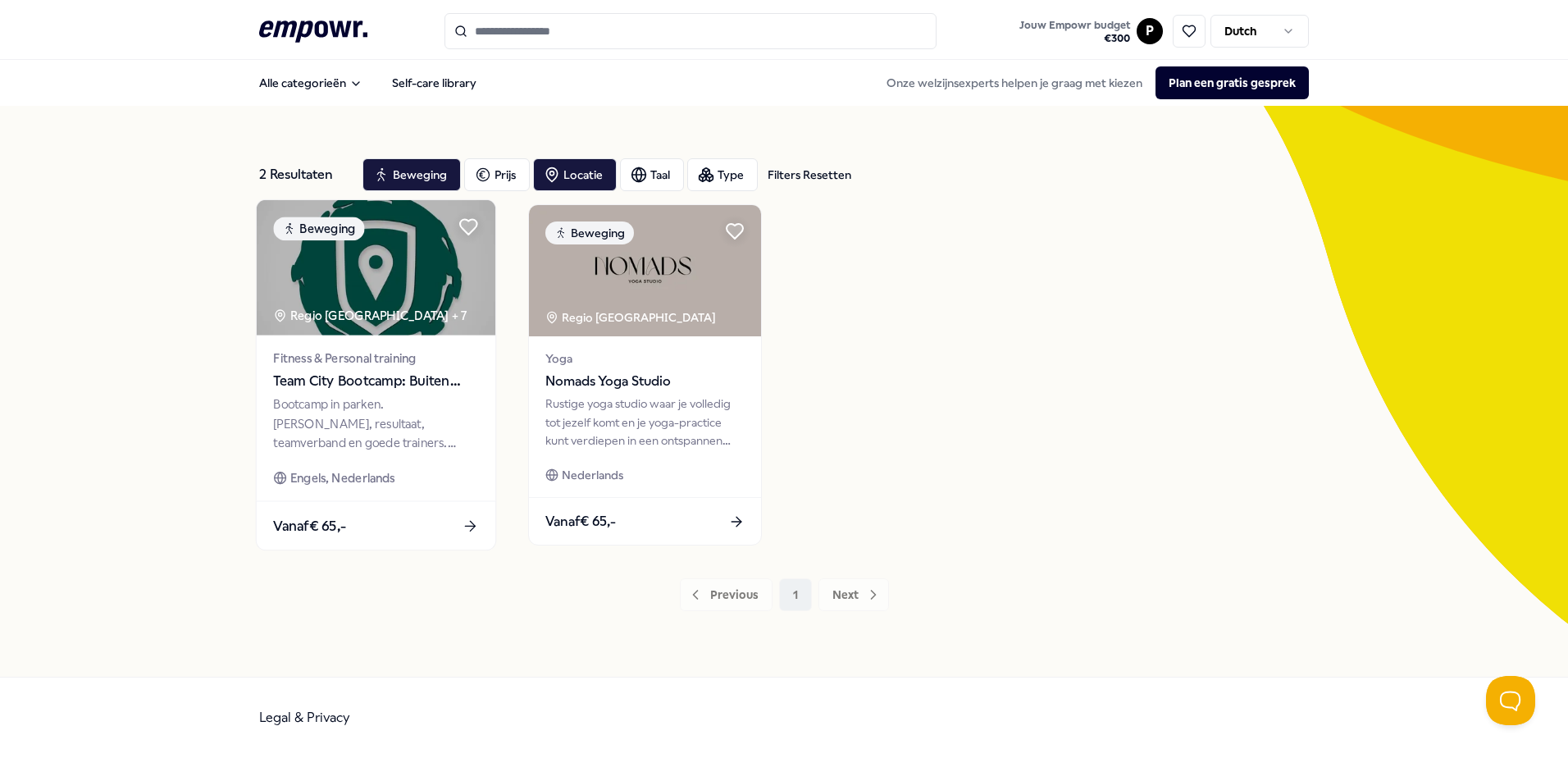
click at [362, 380] on span "Team City Bootcamp: Buiten sporten" at bounding box center [376, 381] width 206 height 21
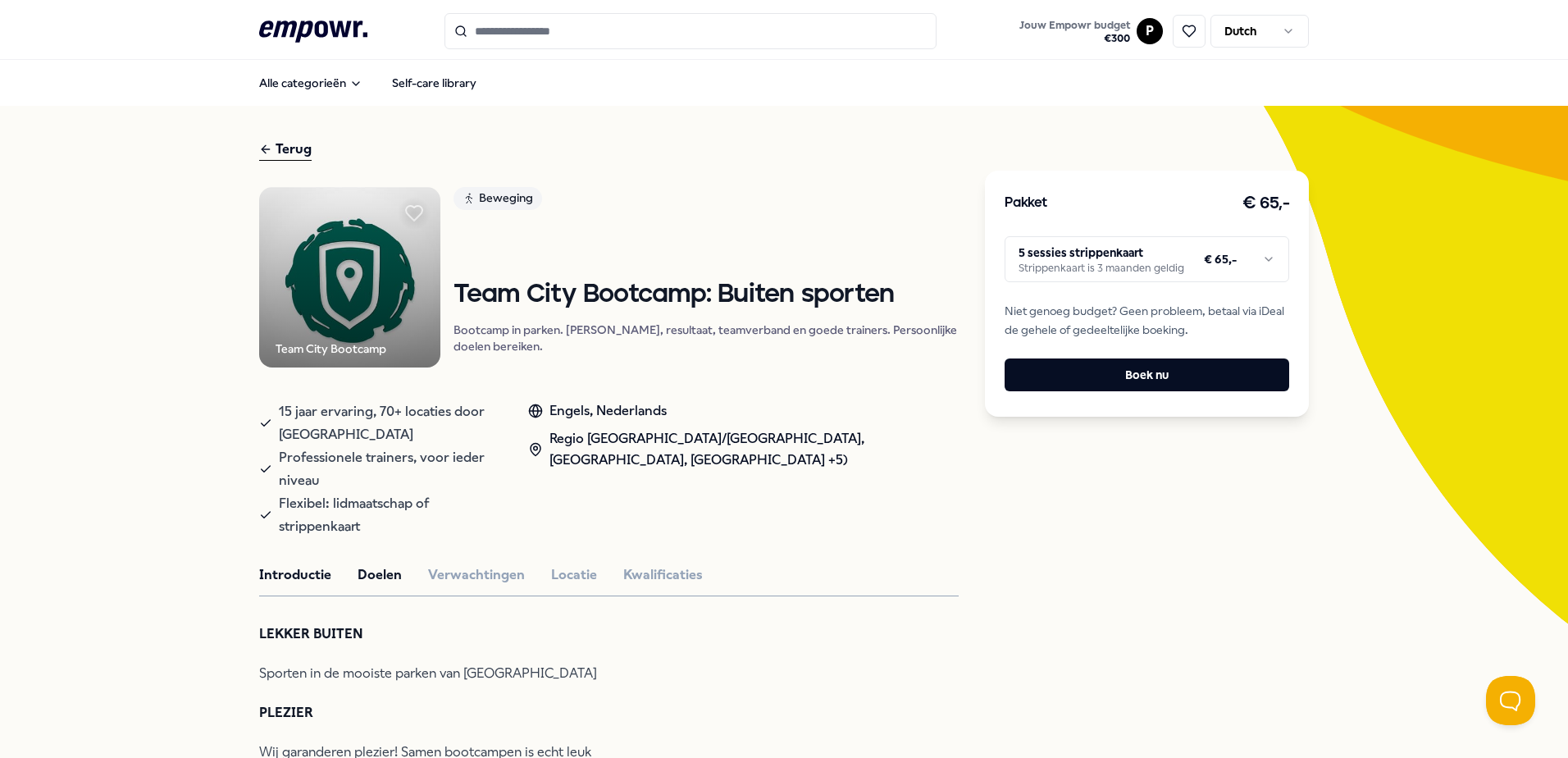
click at [389, 564] on button "Doelen" at bounding box center [380, 574] width 45 height 21
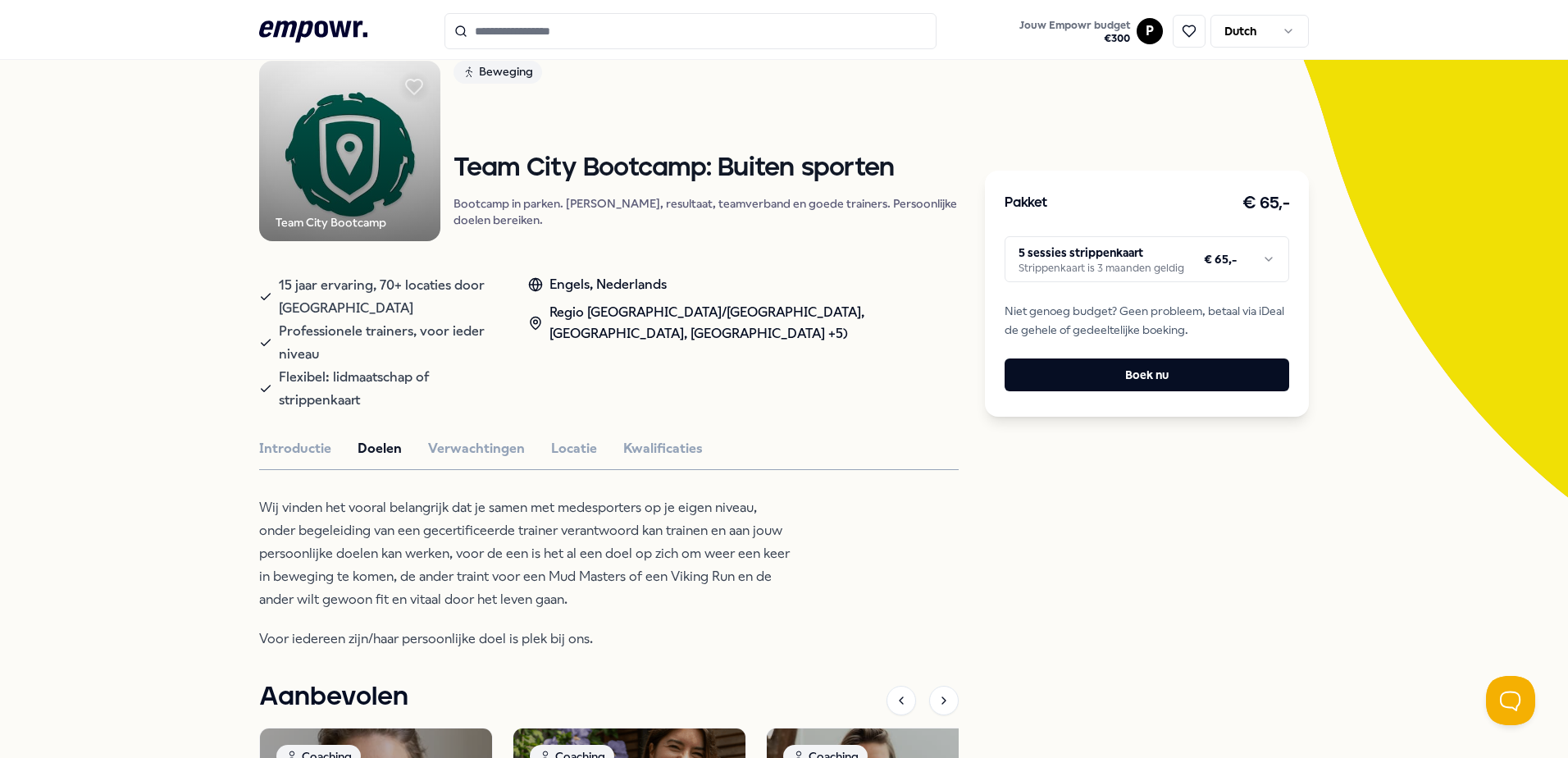
scroll to position [246, 0]
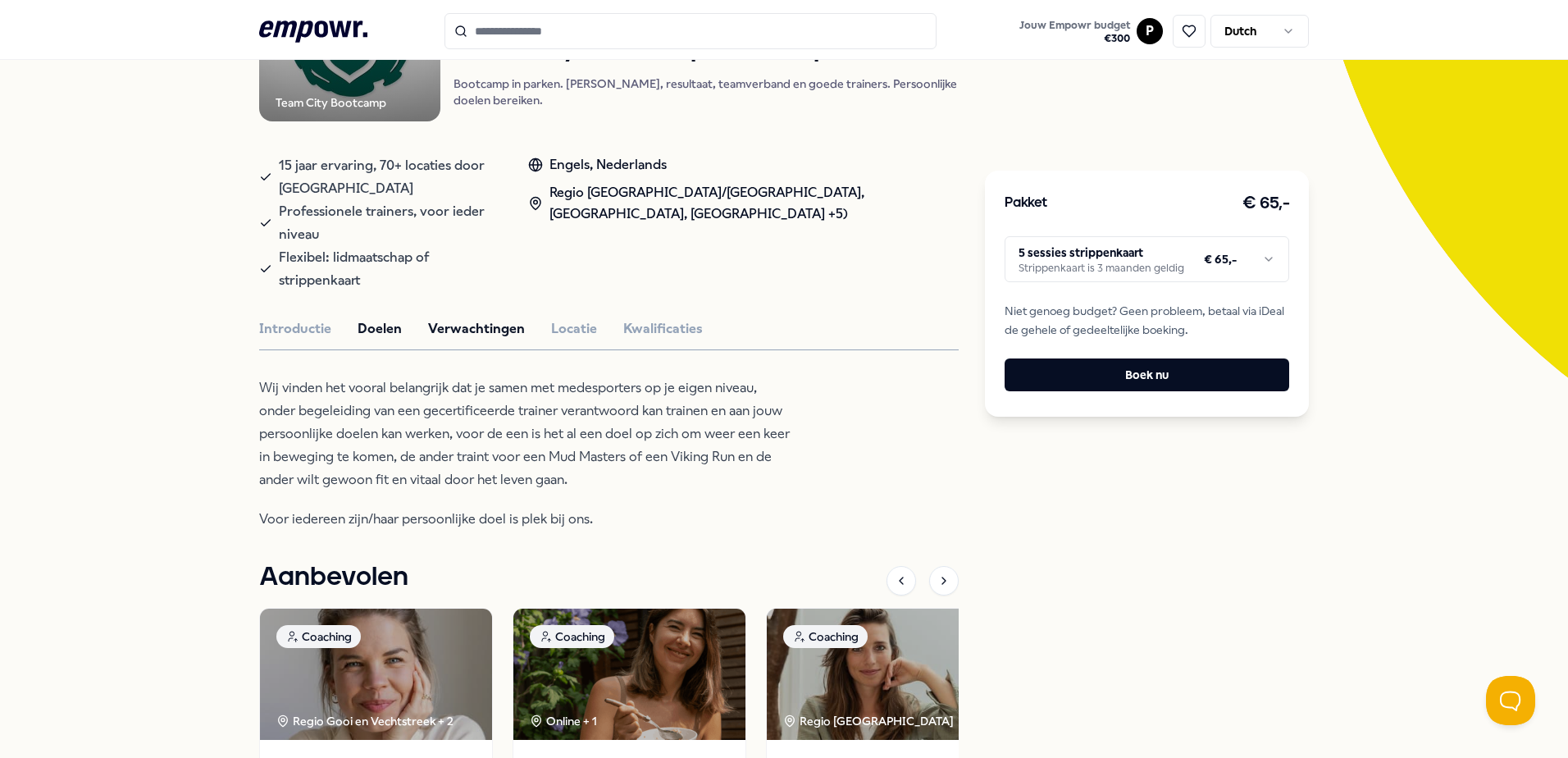
click at [442, 318] on button "Verwachtingen" at bounding box center [477, 328] width 97 height 21
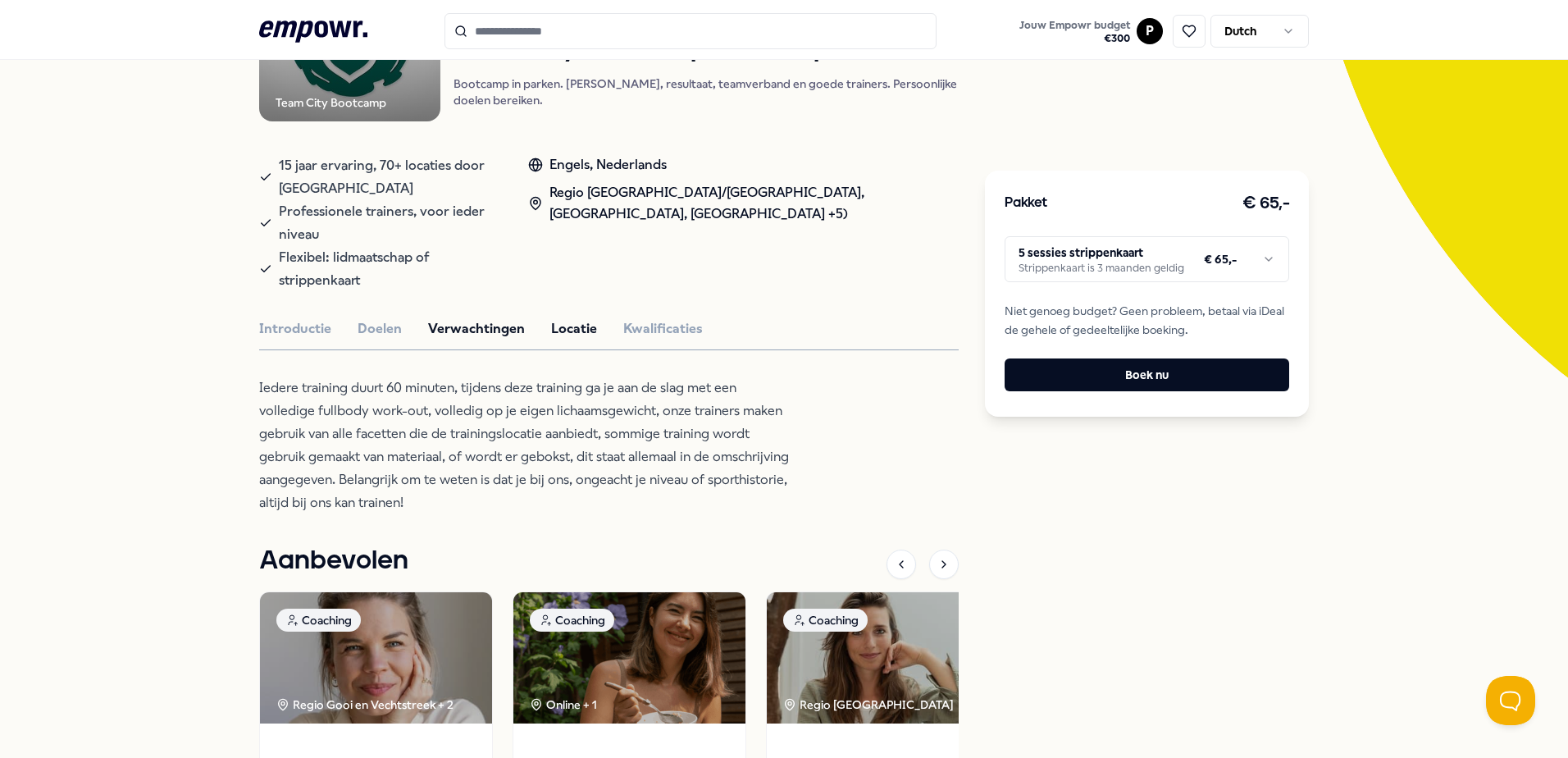
click at [551, 318] on button "Locatie" at bounding box center [574, 328] width 46 height 21
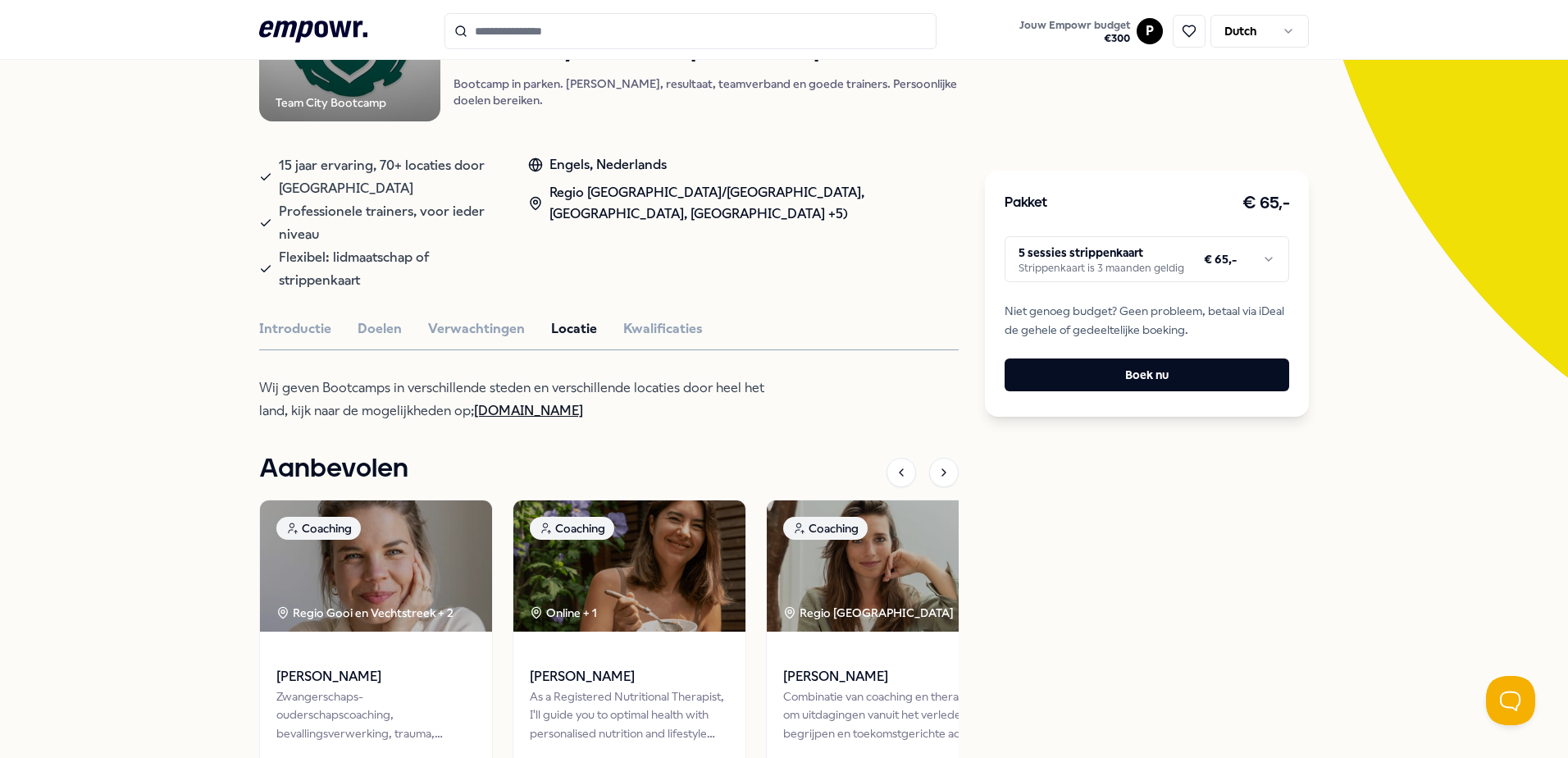
click at [541, 402] on link "www.teamcitybootcamp.nl" at bounding box center [528, 410] width 109 height 15
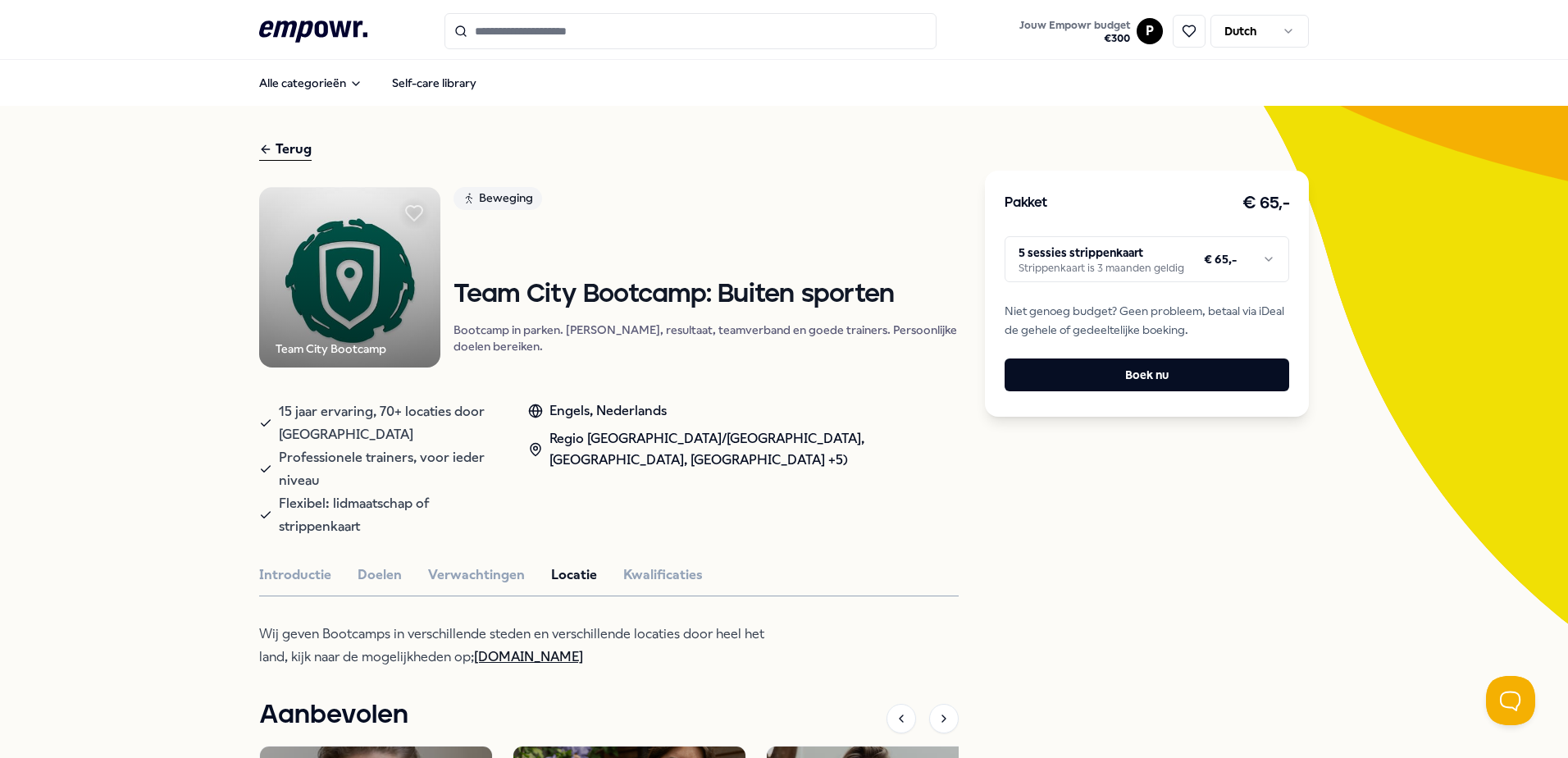
click at [311, 33] on icon at bounding box center [313, 31] width 108 height 21
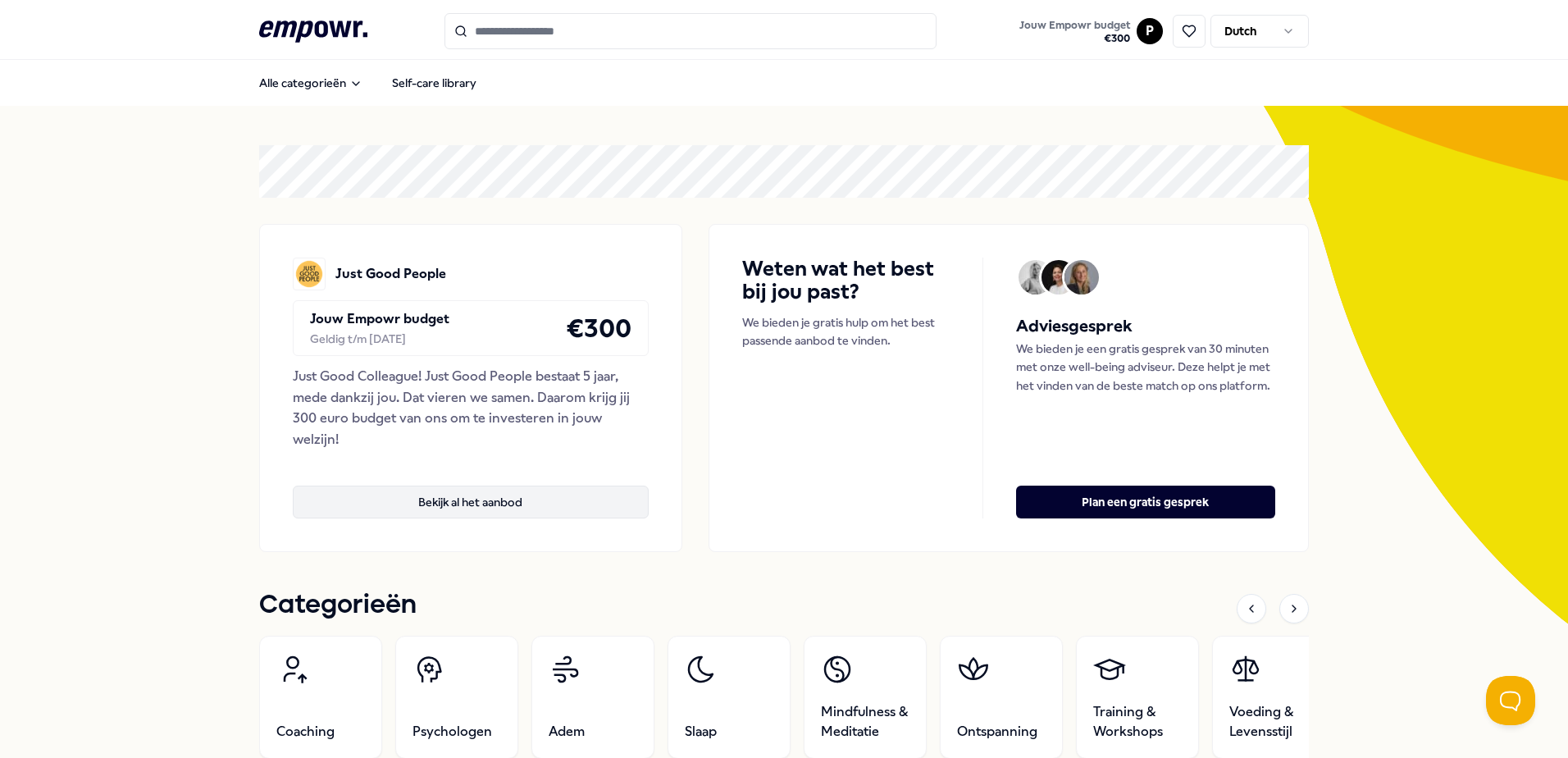
click at [348, 512] on button "Bekijk al het aanbod" at bounding box center [471, 501] width 356 height 32
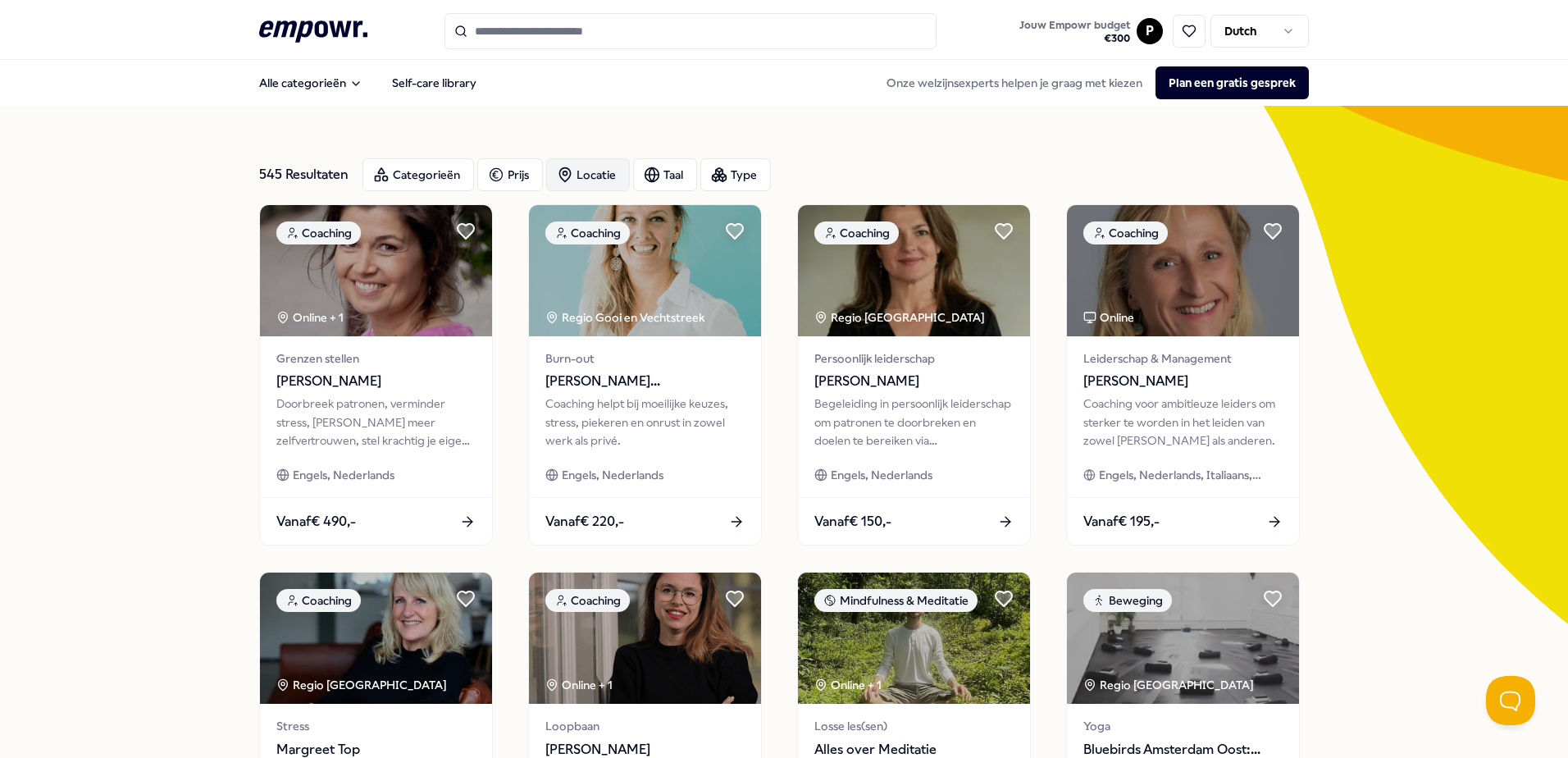
click at [580, 165] on div "Locatie" at bounding box center [588, 174] width 84 height 32
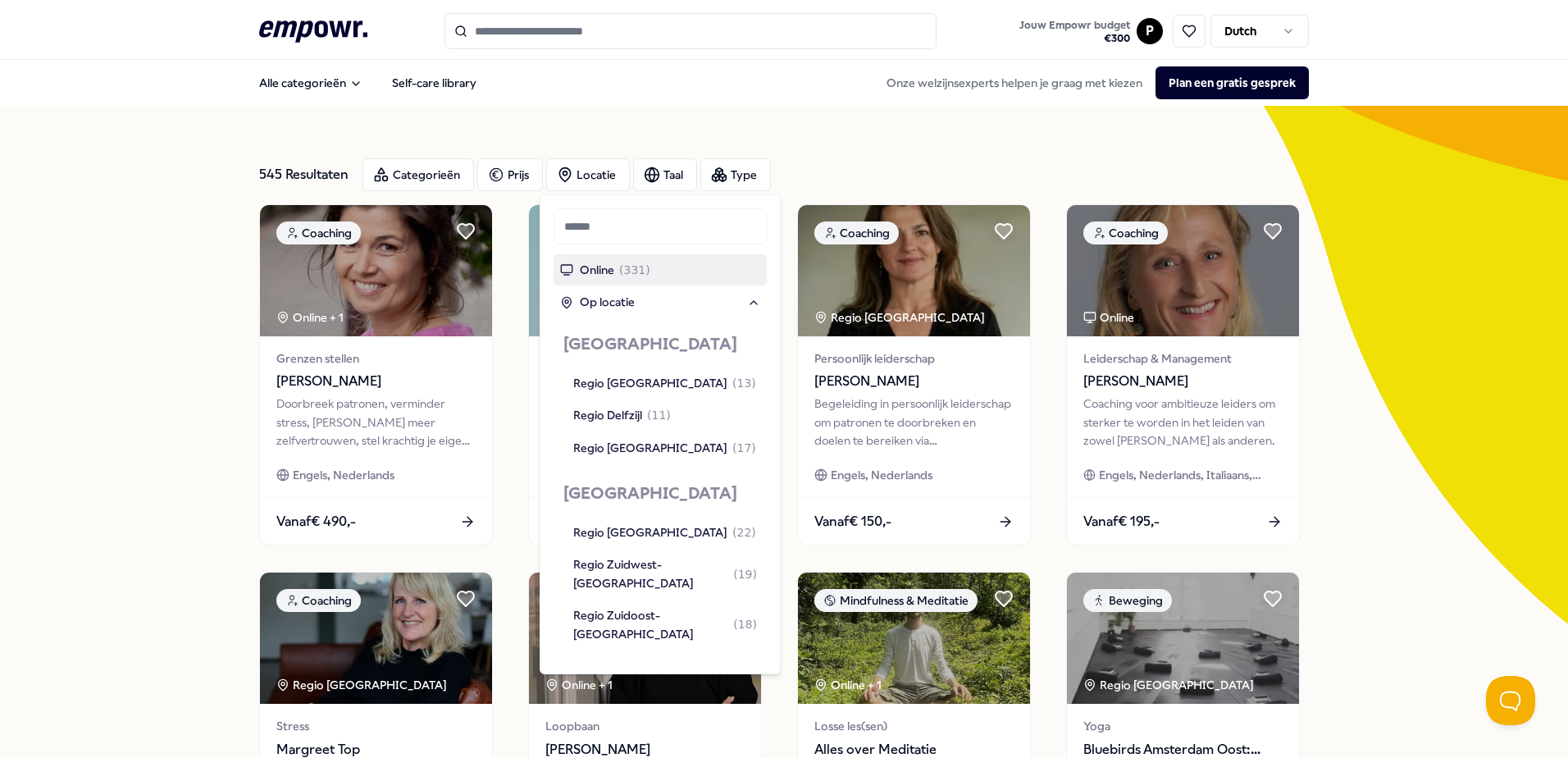
click at [639, 277] on span "( 331 )" at bounding box center [635, 269] width 31 height 18
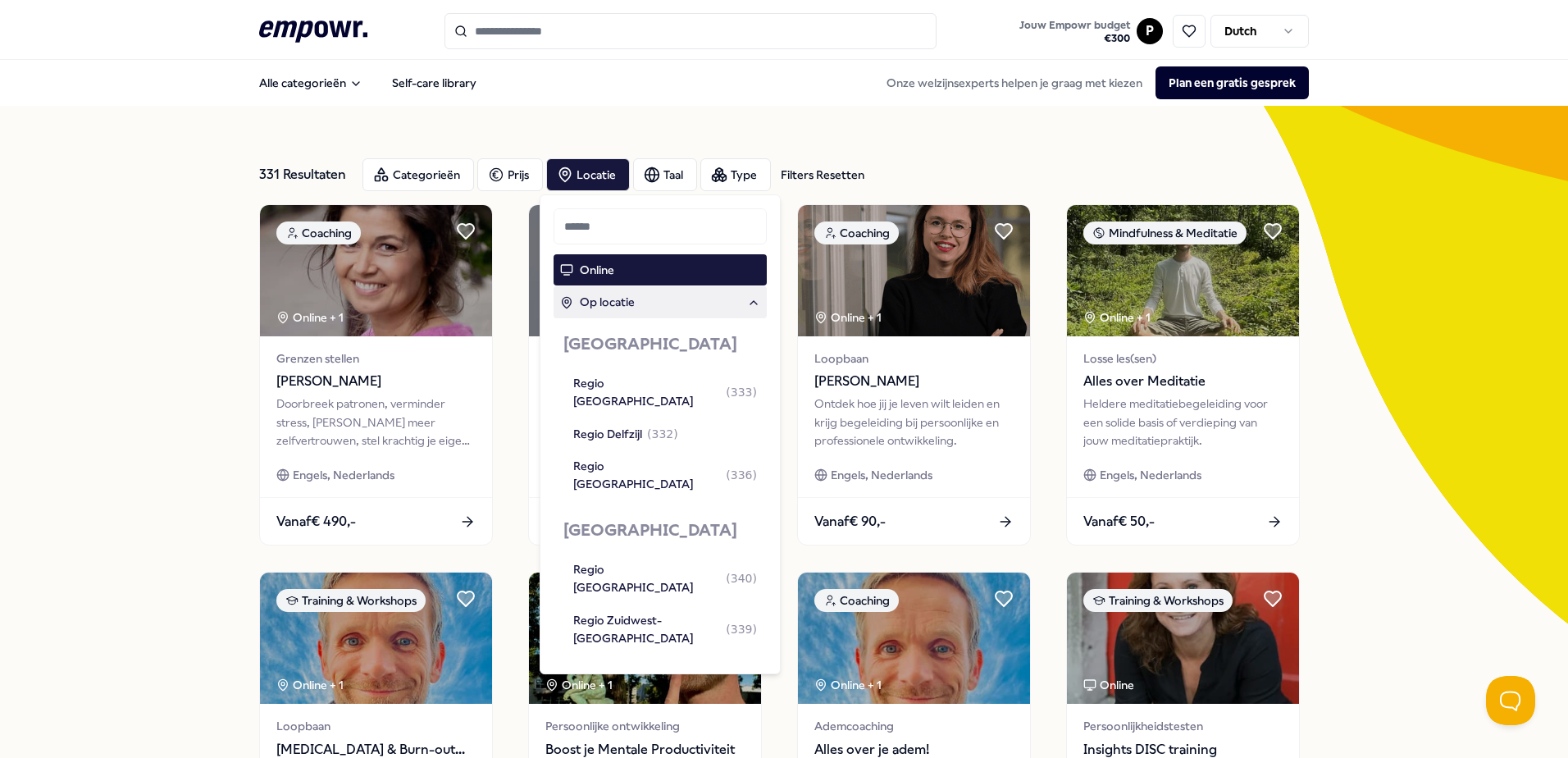
click at [160, 395] on div "331 Resultaten Filters Resetten Categorieën Prijs Locatie Taal Type Filters Res…" at bounding box center [784, 746] width 1568 height 1280
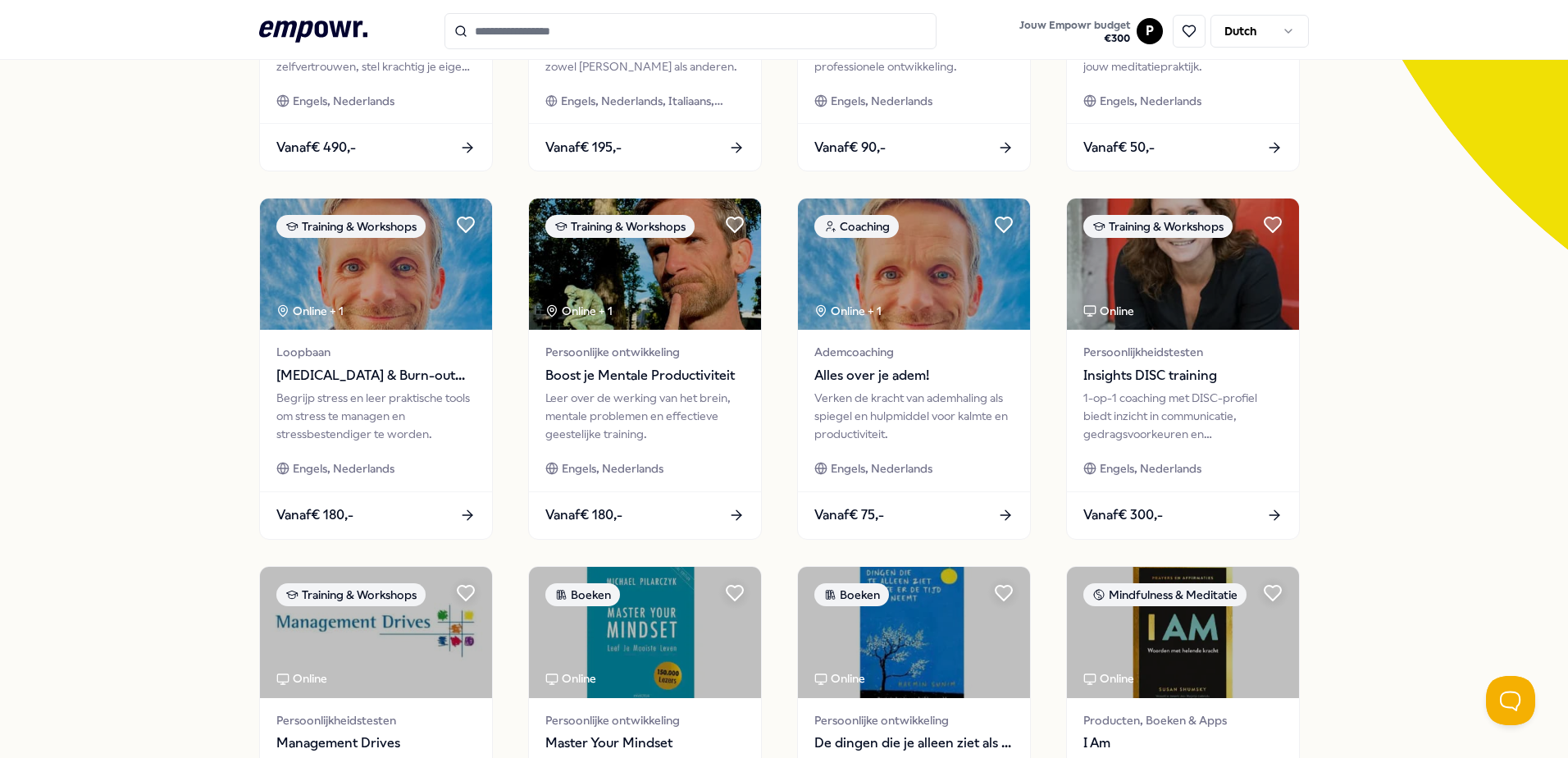
scroll to position [709, 0]
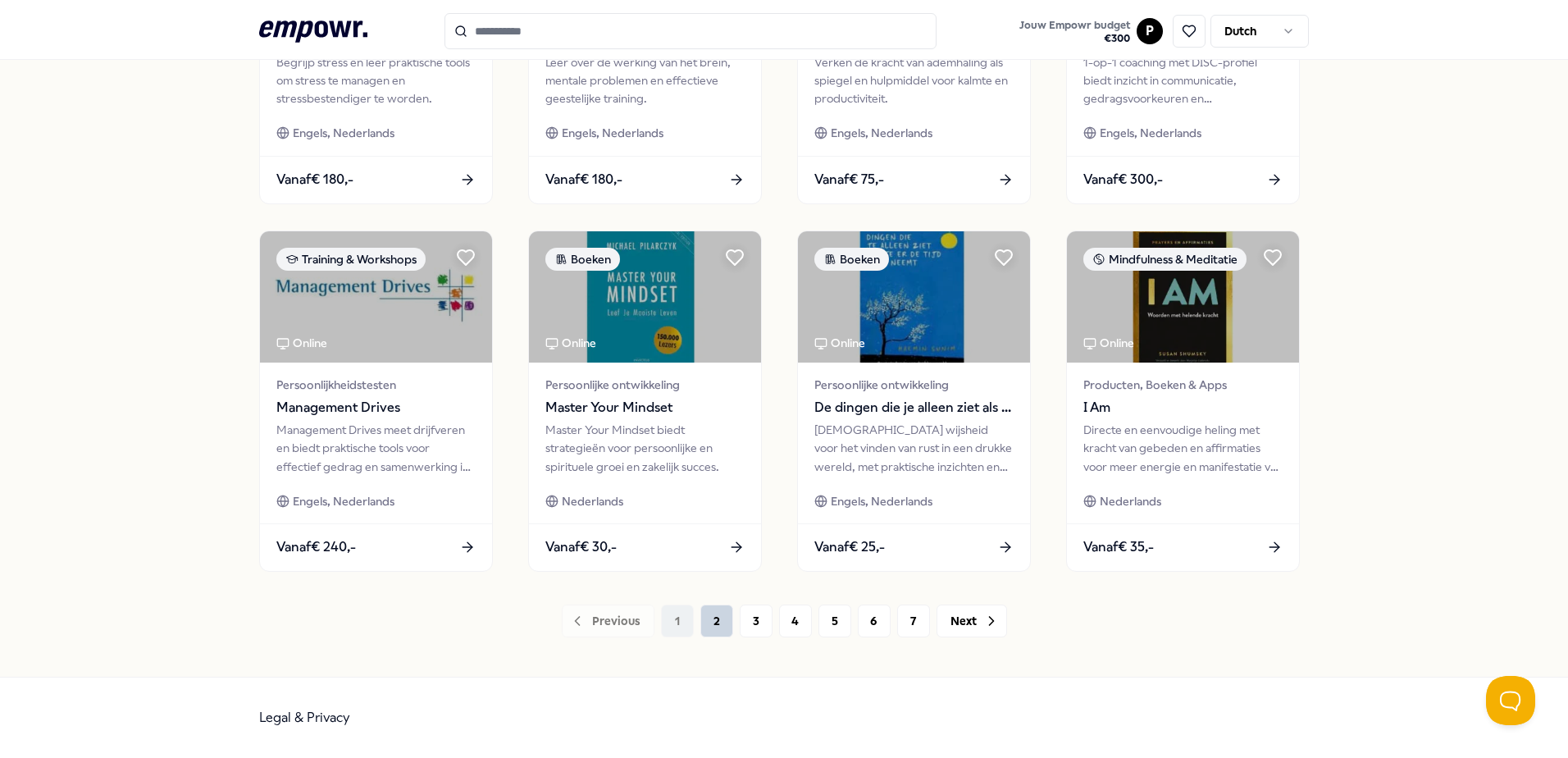
click at [720, 623] on button "2" at bounding box center [716, 620] width 32 height 32
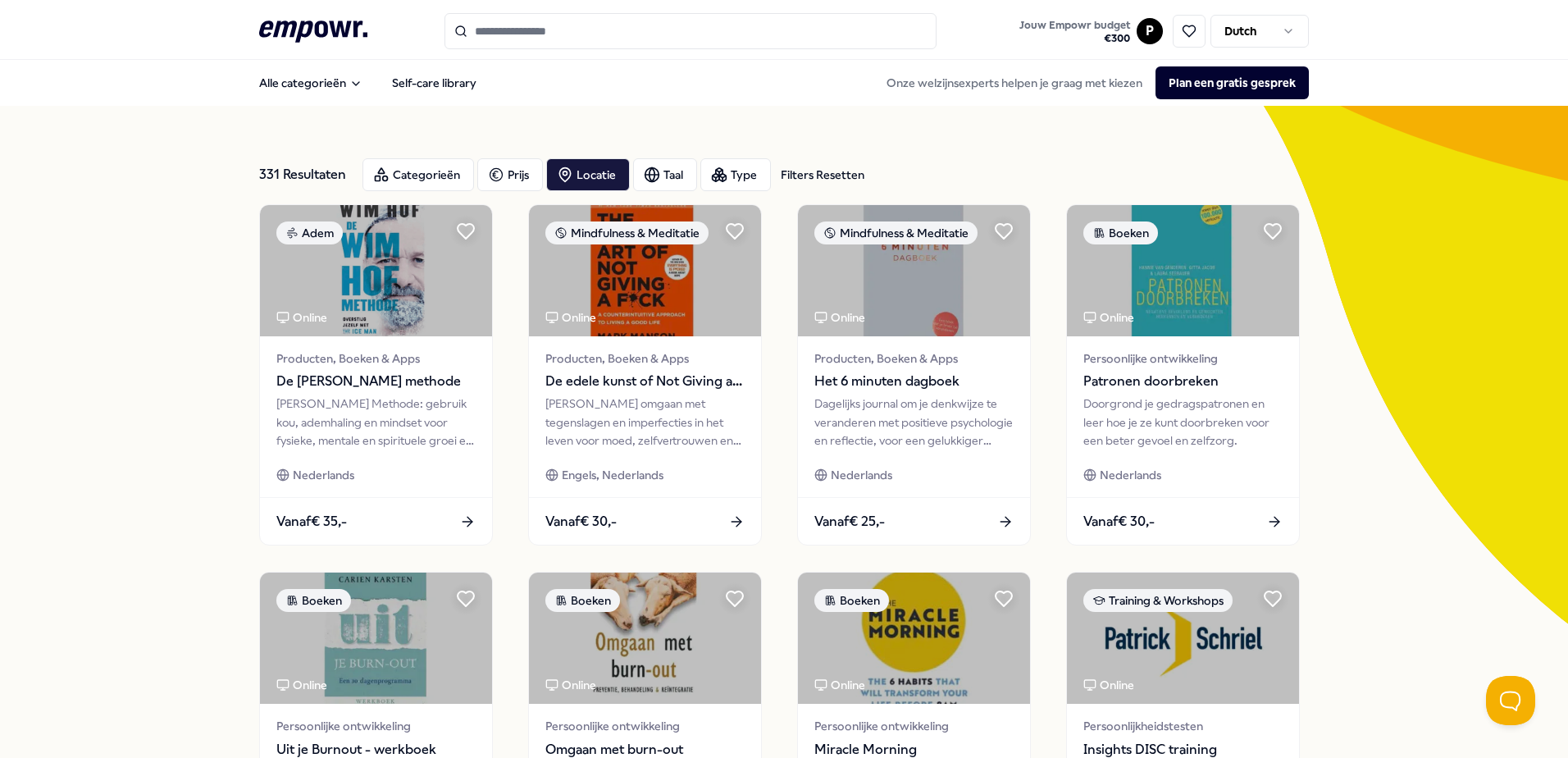
click at [597, 41] on input "Search for products, categories or subcategories" at bounding box center [690, 31] width 492 height 36
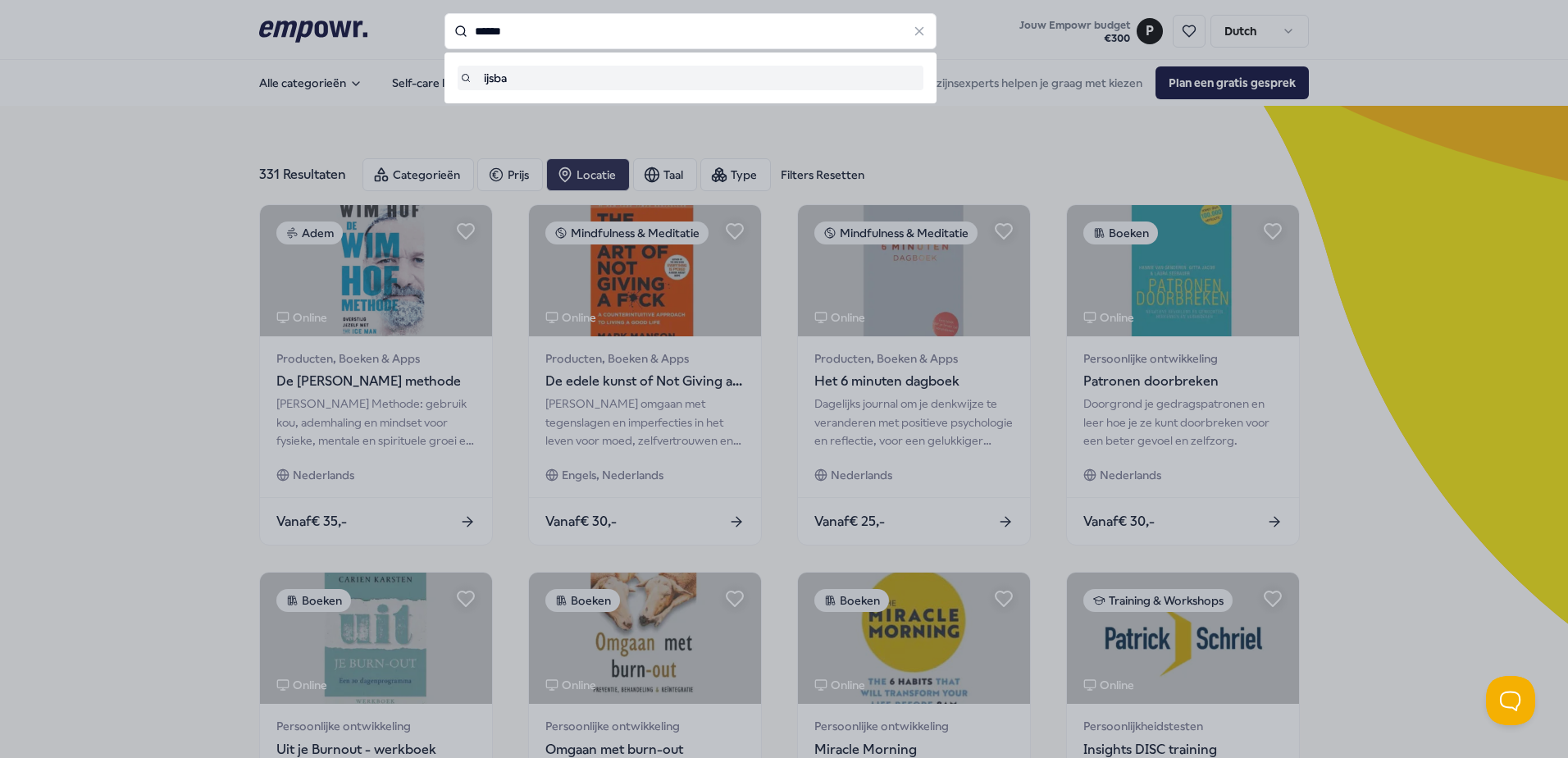
type input "******"
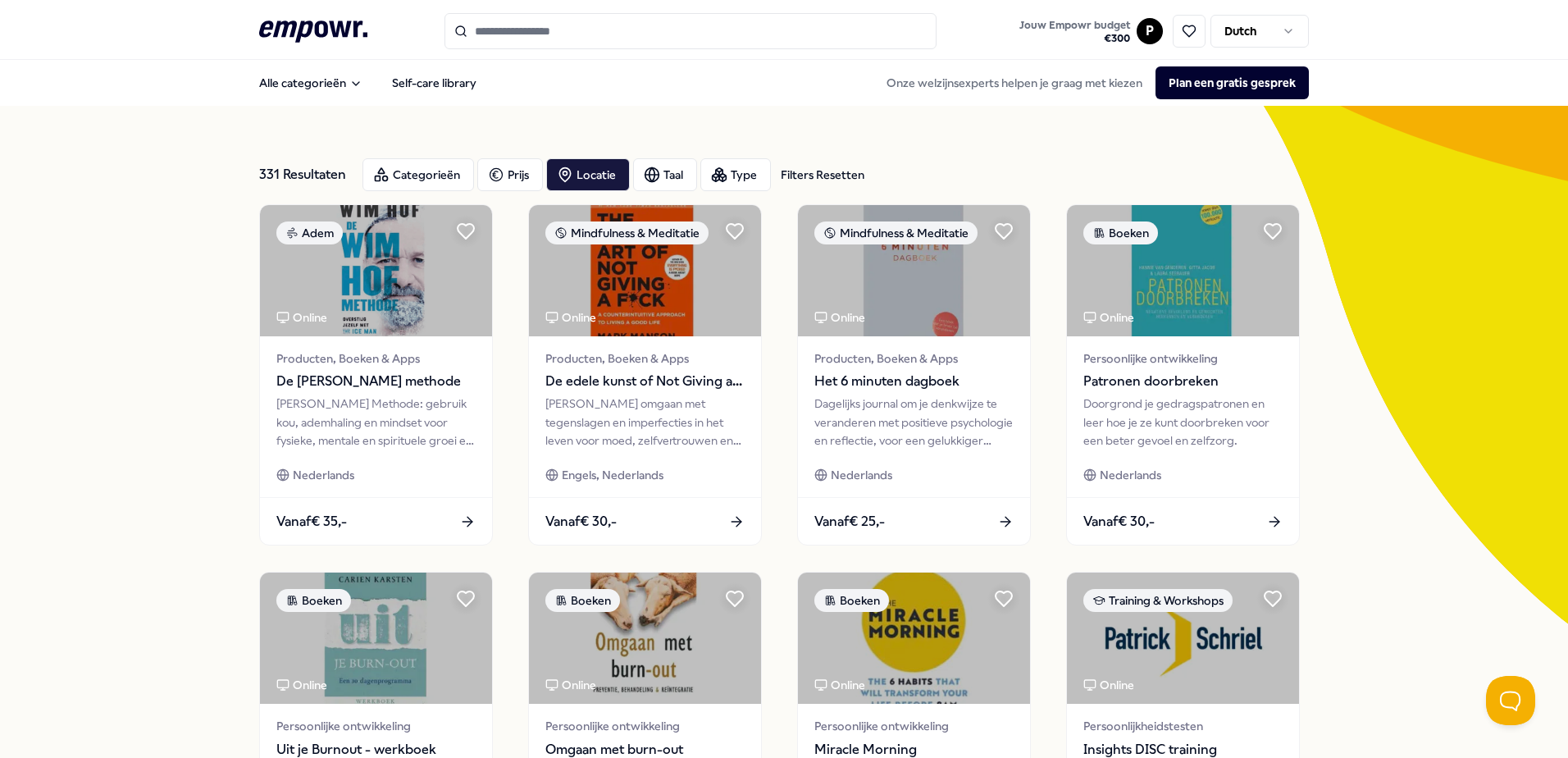
type input "******"
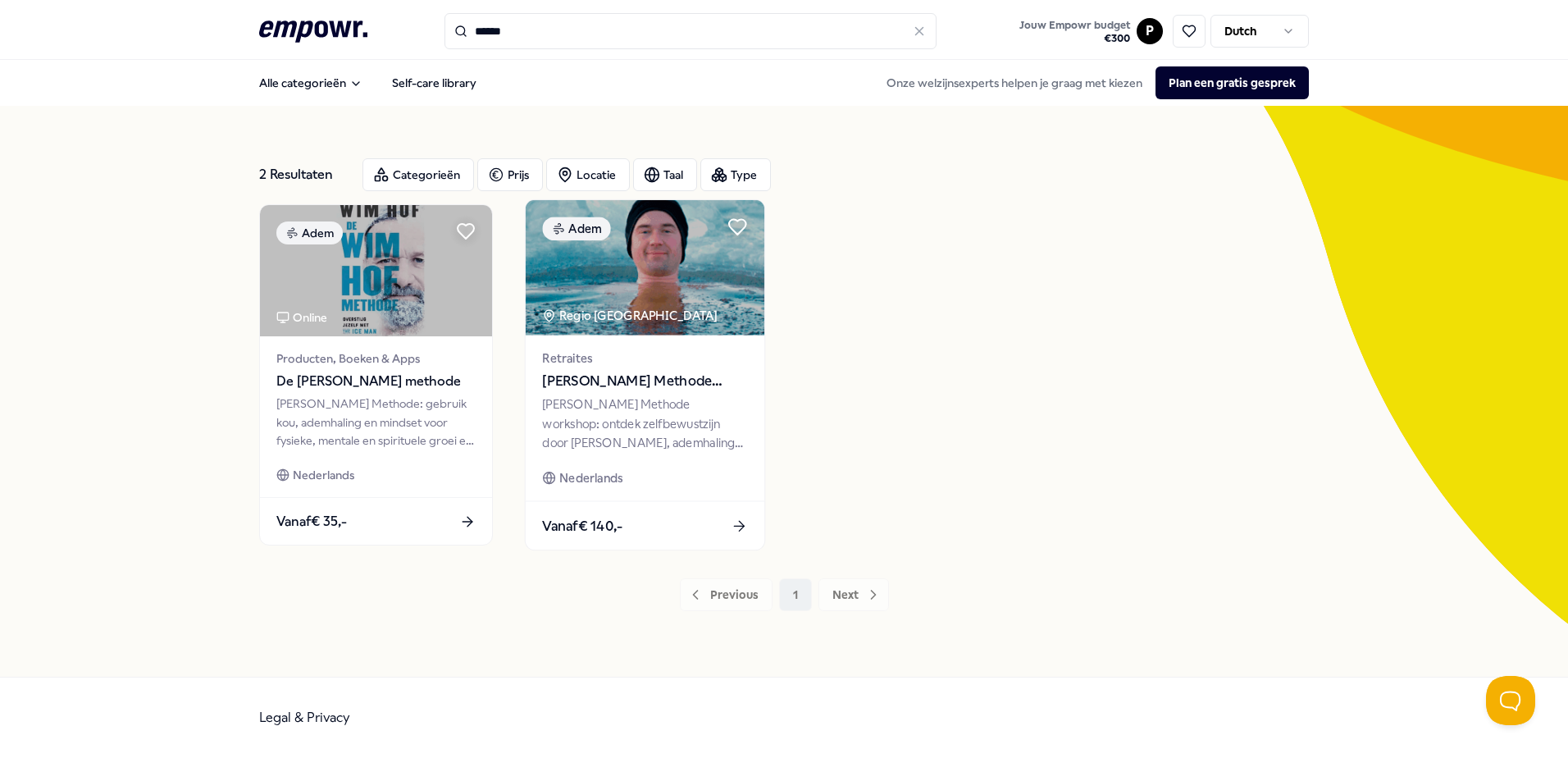
click at [679, 372] on span "Wim Hof Methode Workshop" at bounding box center [645, 381] width 206 height 21
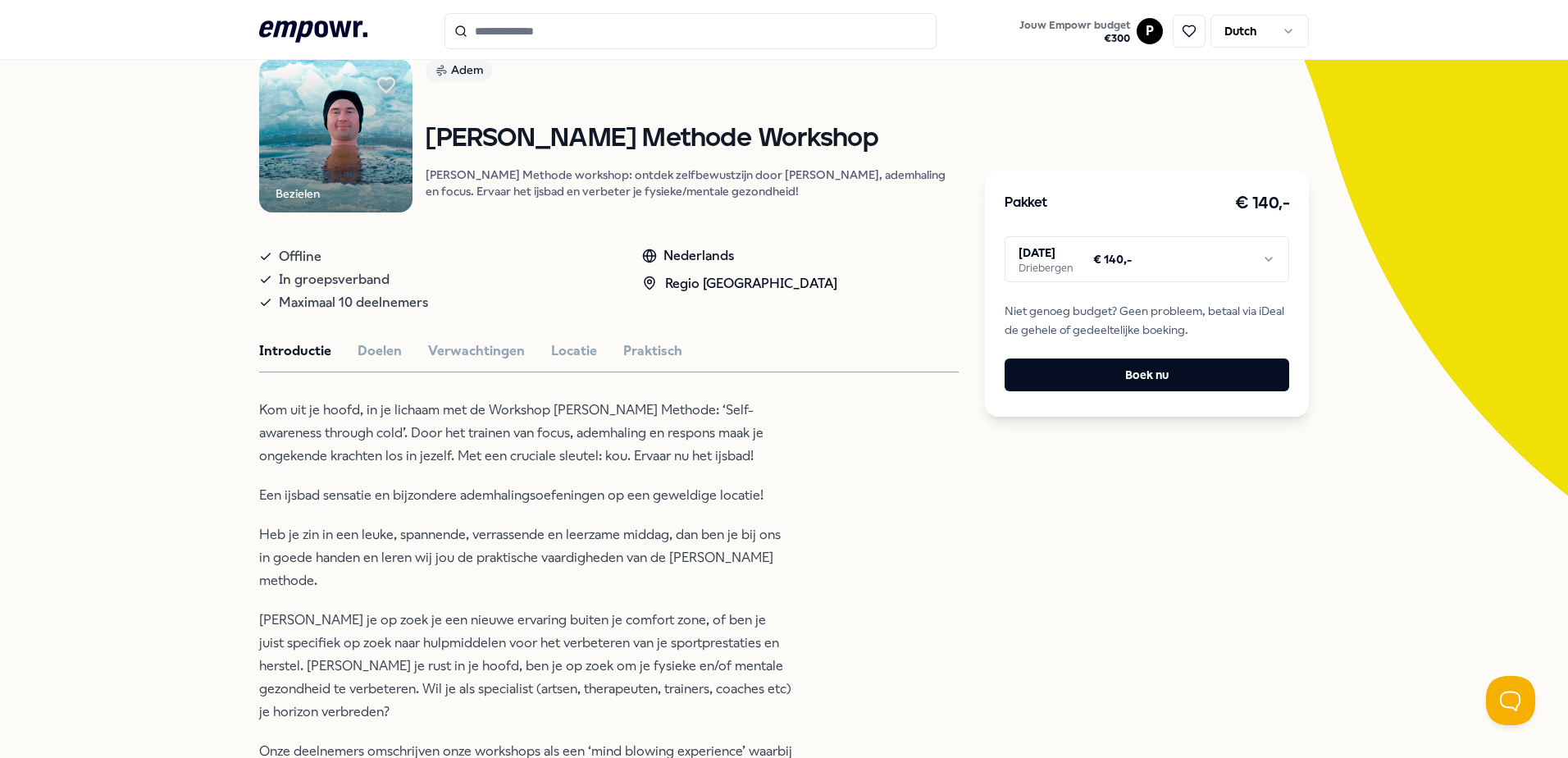
scroll to position [164, 0]
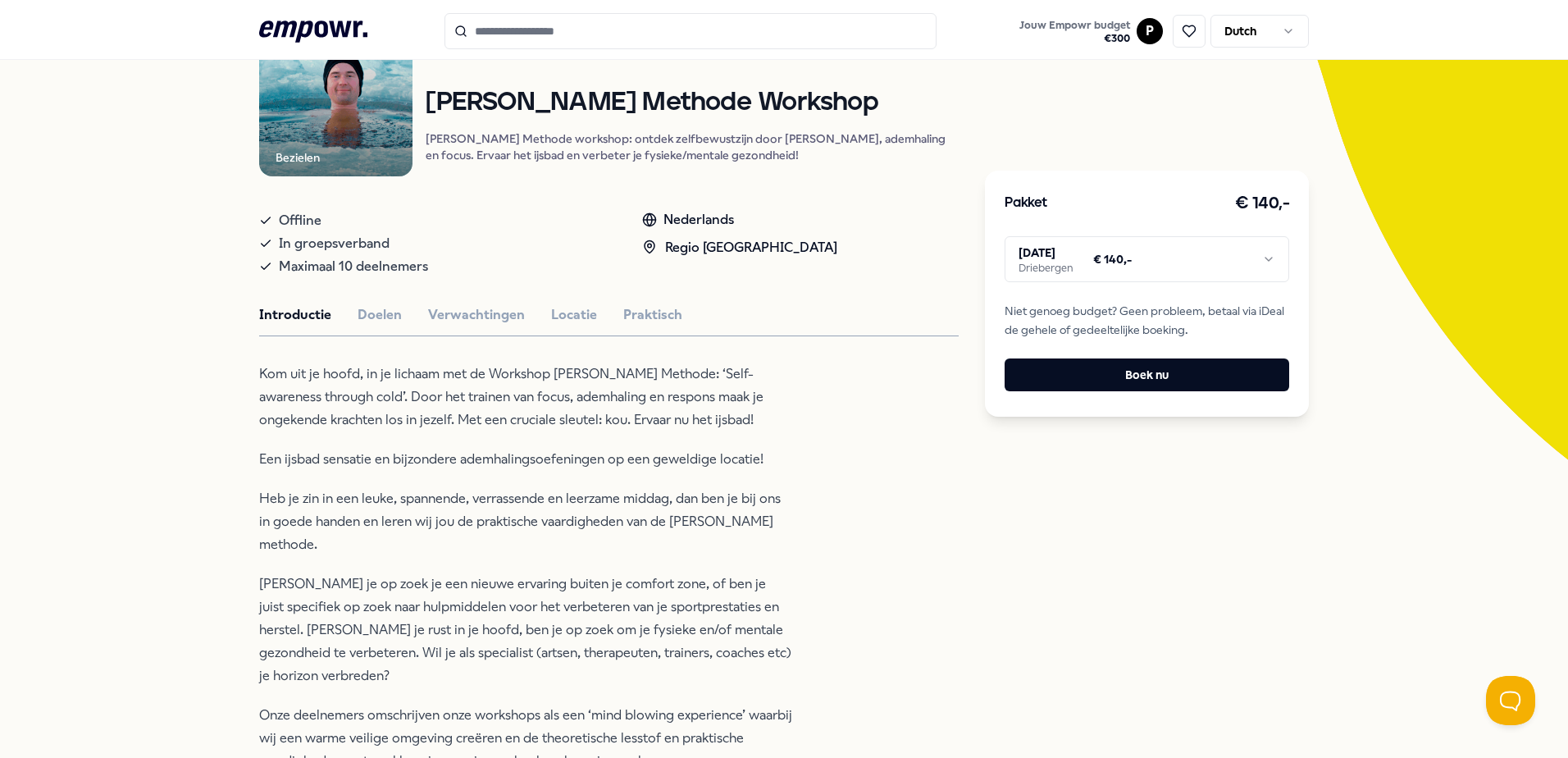
click at [1252, 261] on html ".empowr-logo_svg__cls-1{fill:#03032f} Jouw Empowr budget € 300 P Dutch Alle cat…" at bounding box center [784, 379] width 1568 height 758
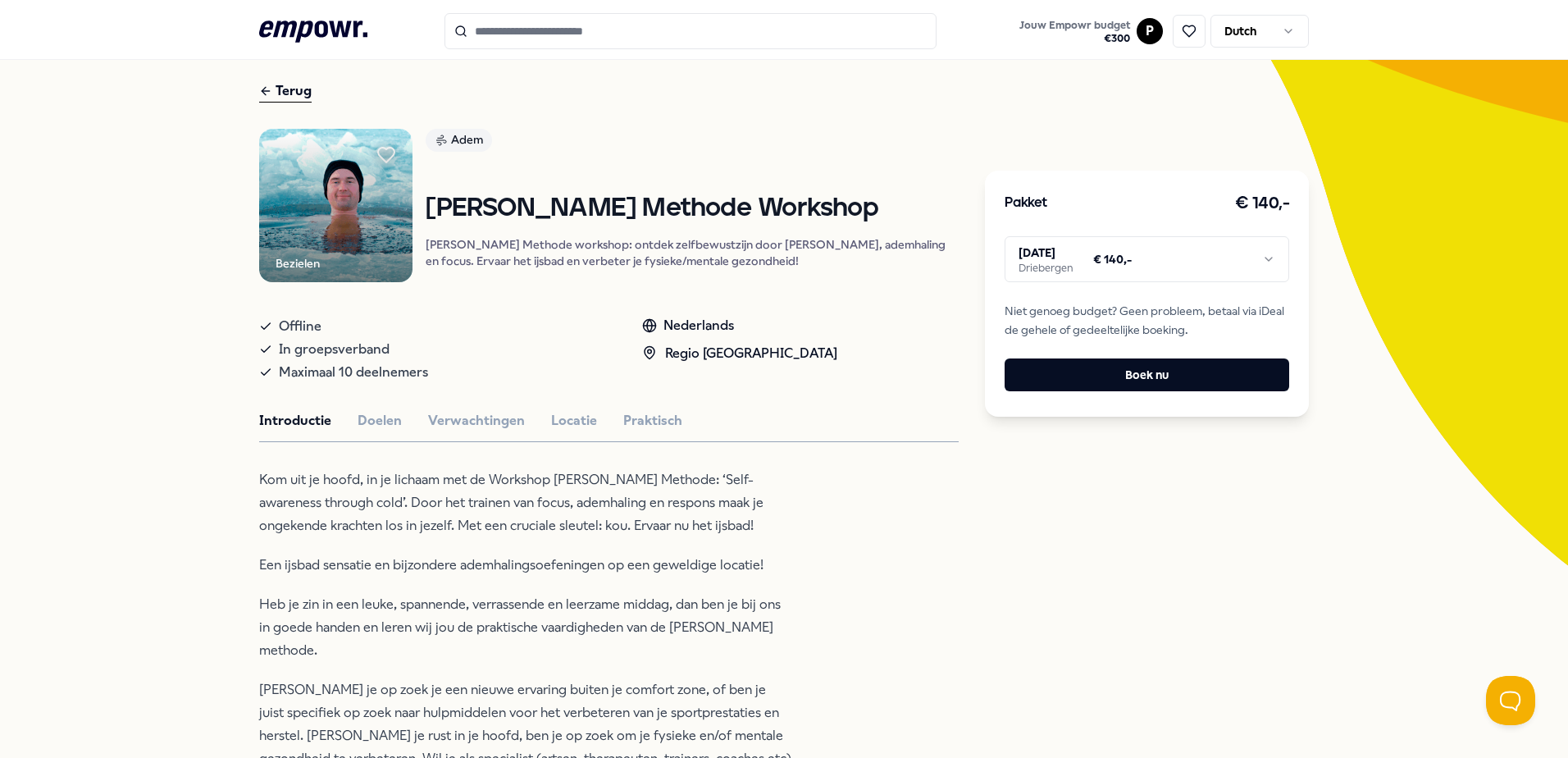
scroll to position [24, 0]
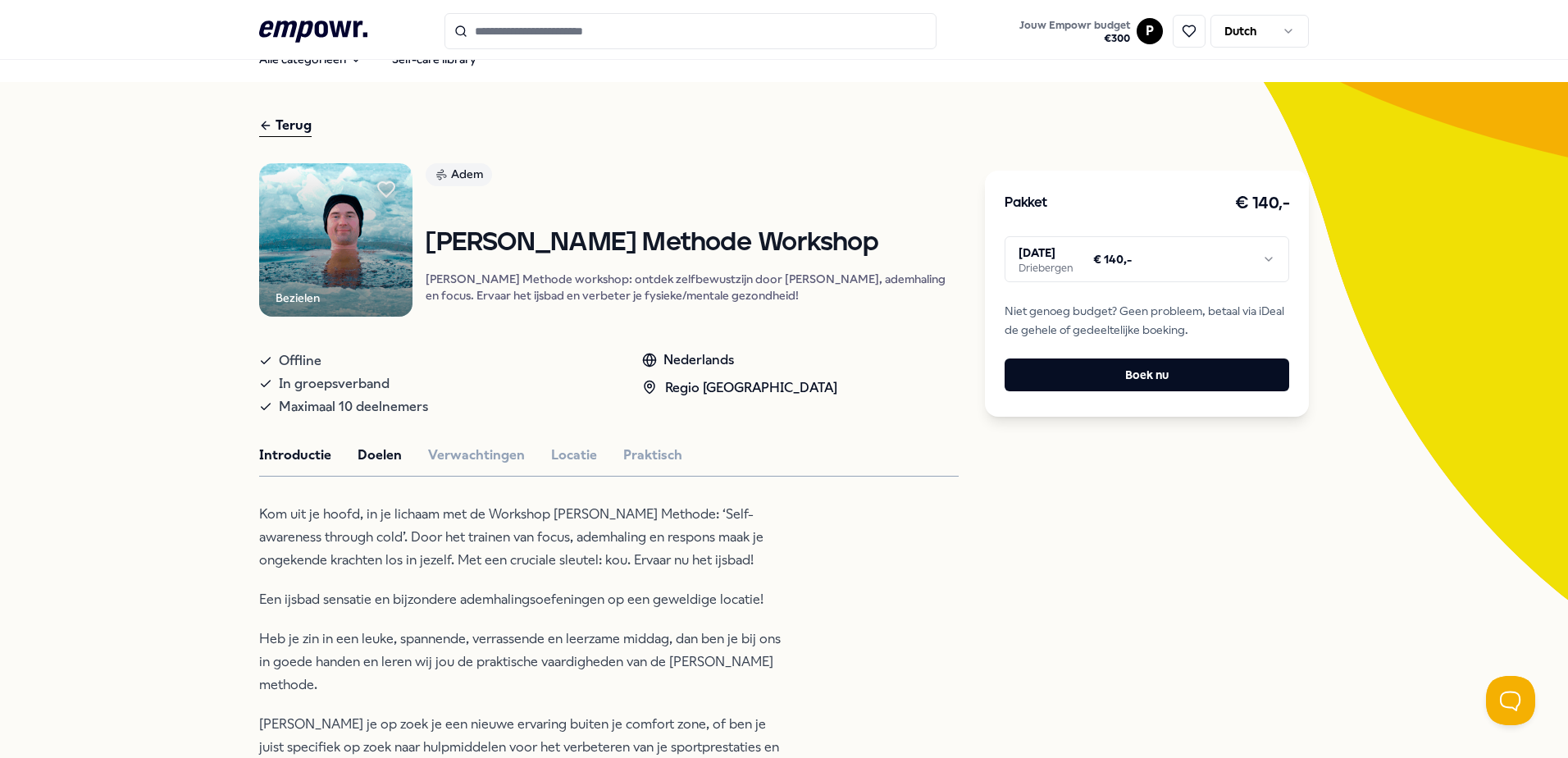
click at [383, 455] on button "Doelen" at bounding box center [380, 455] width 45 height 21
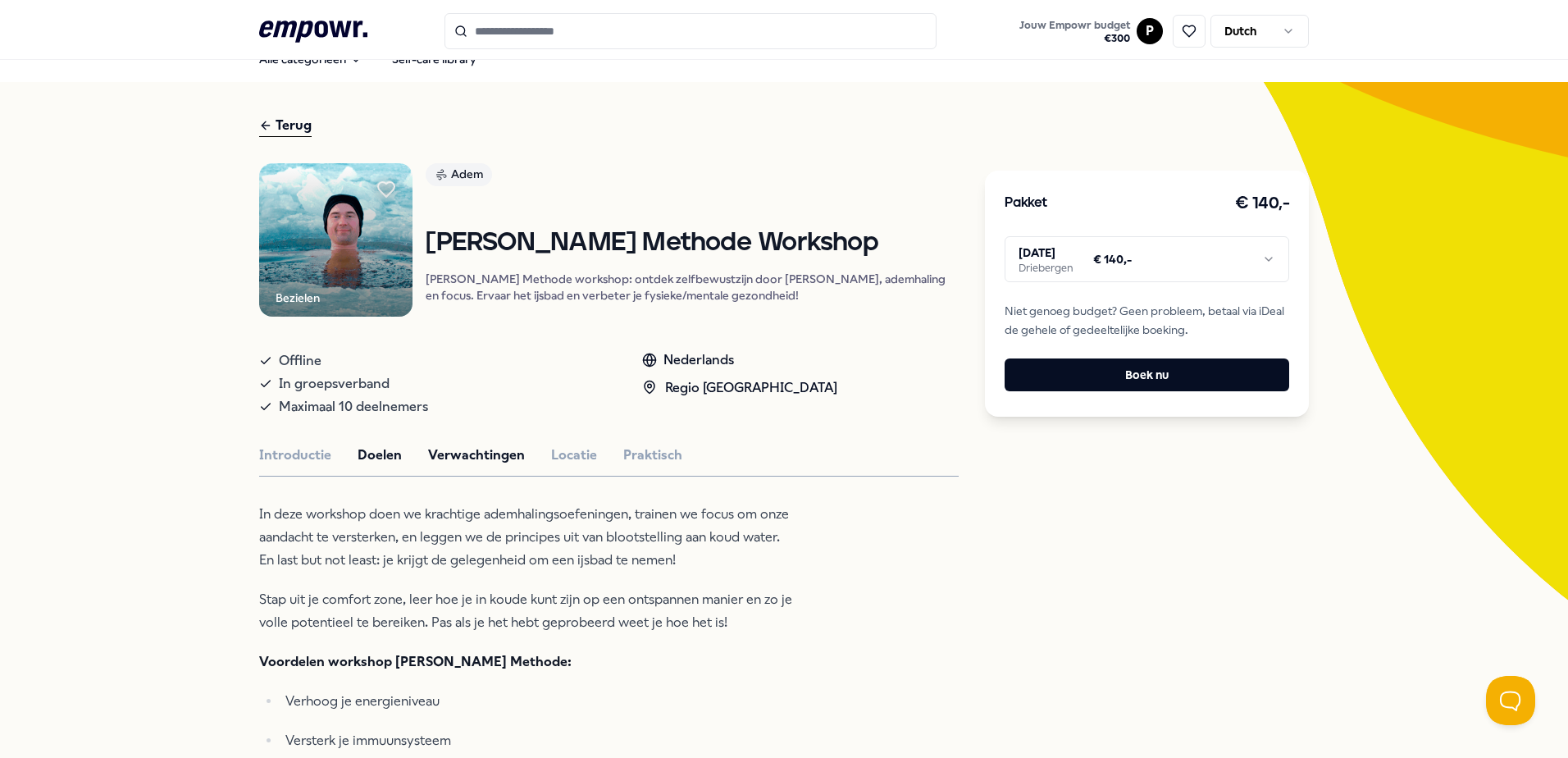
click at [476, 449] on button "Verwachtingen" at bounding box center [477, 455] width 97 height 21
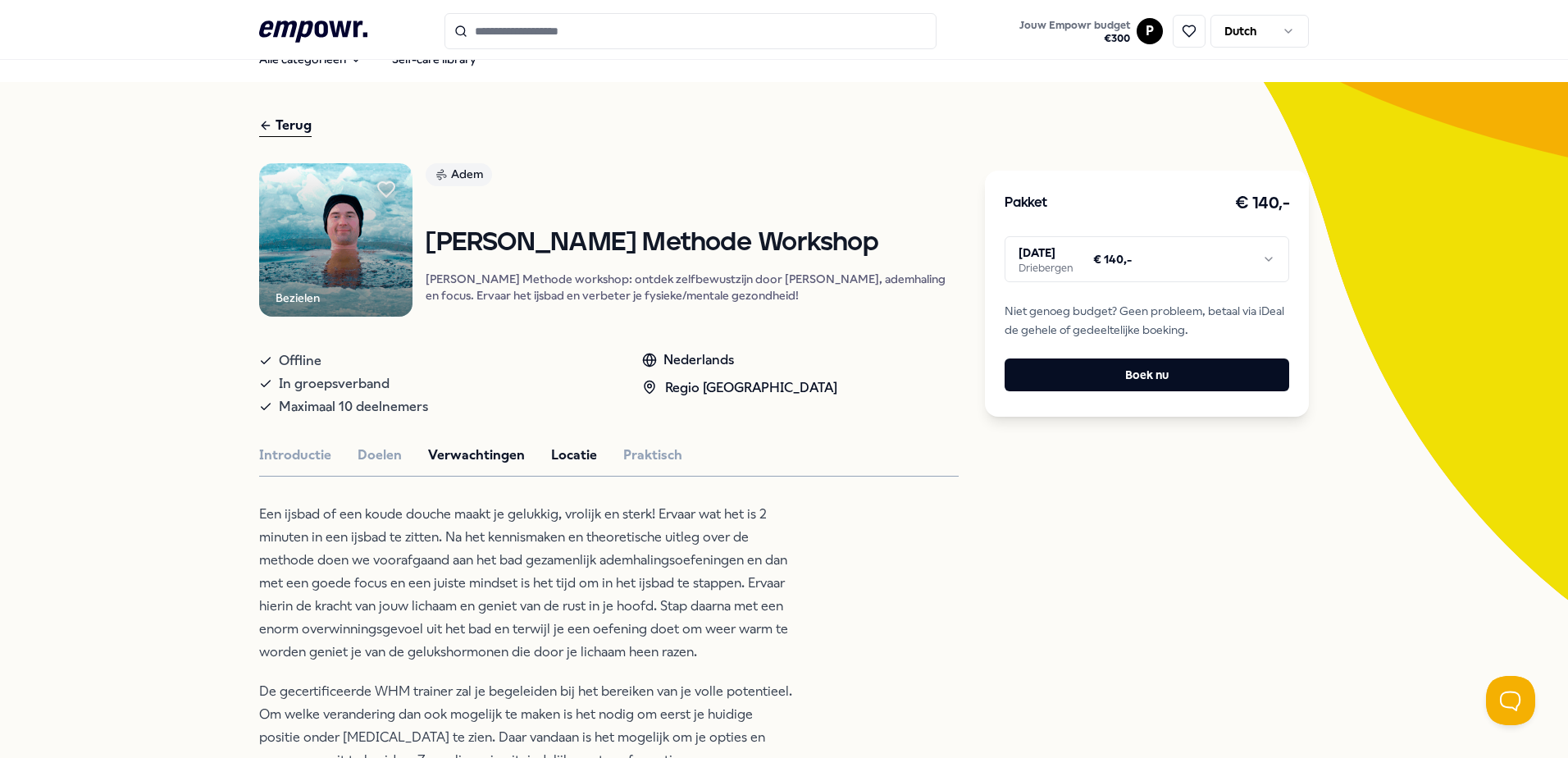
click at [579, 452] on button "Locatie" at bounding box center [574, 455] width 46 height 21
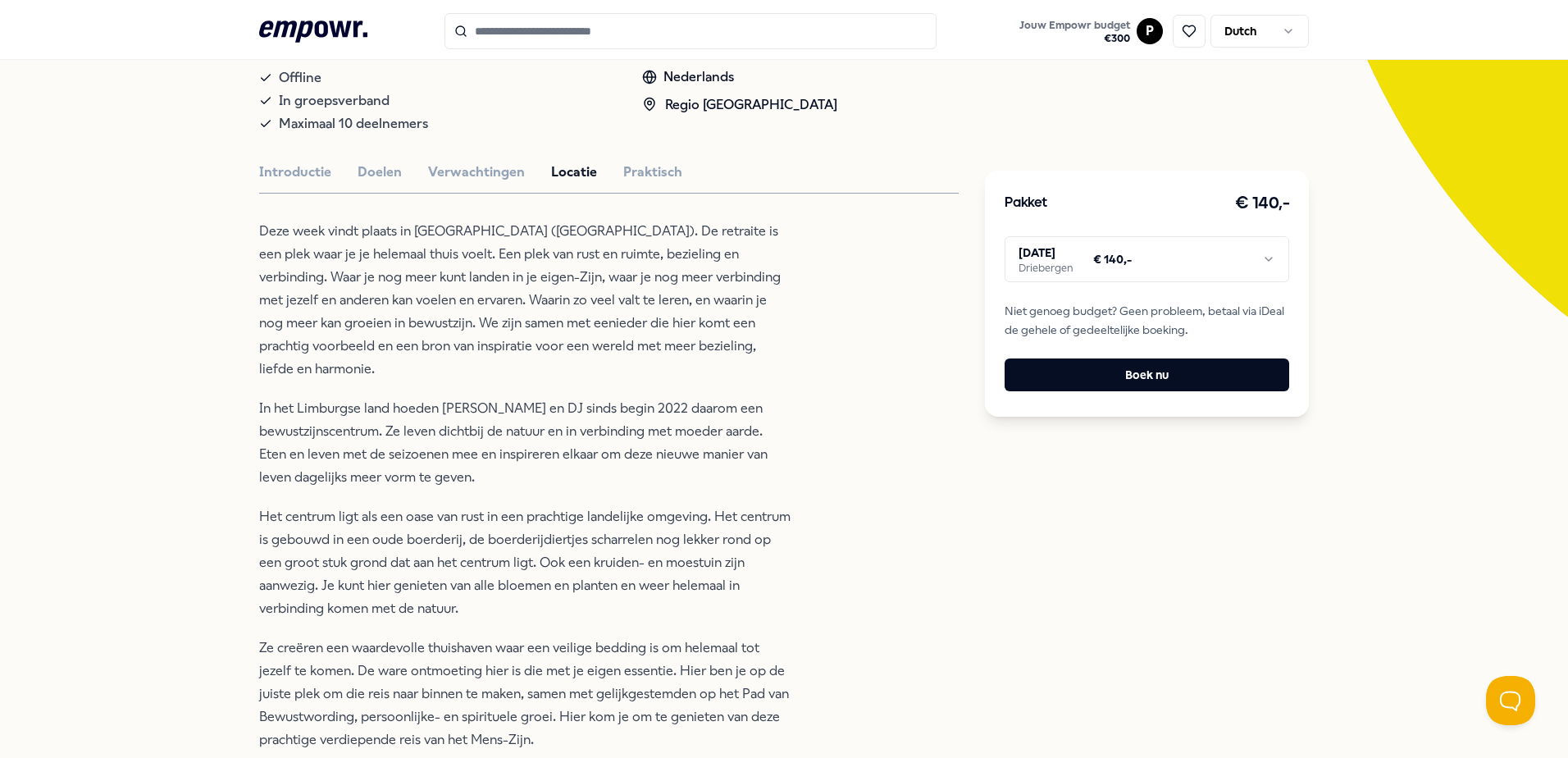
scroll to position [270, 0]
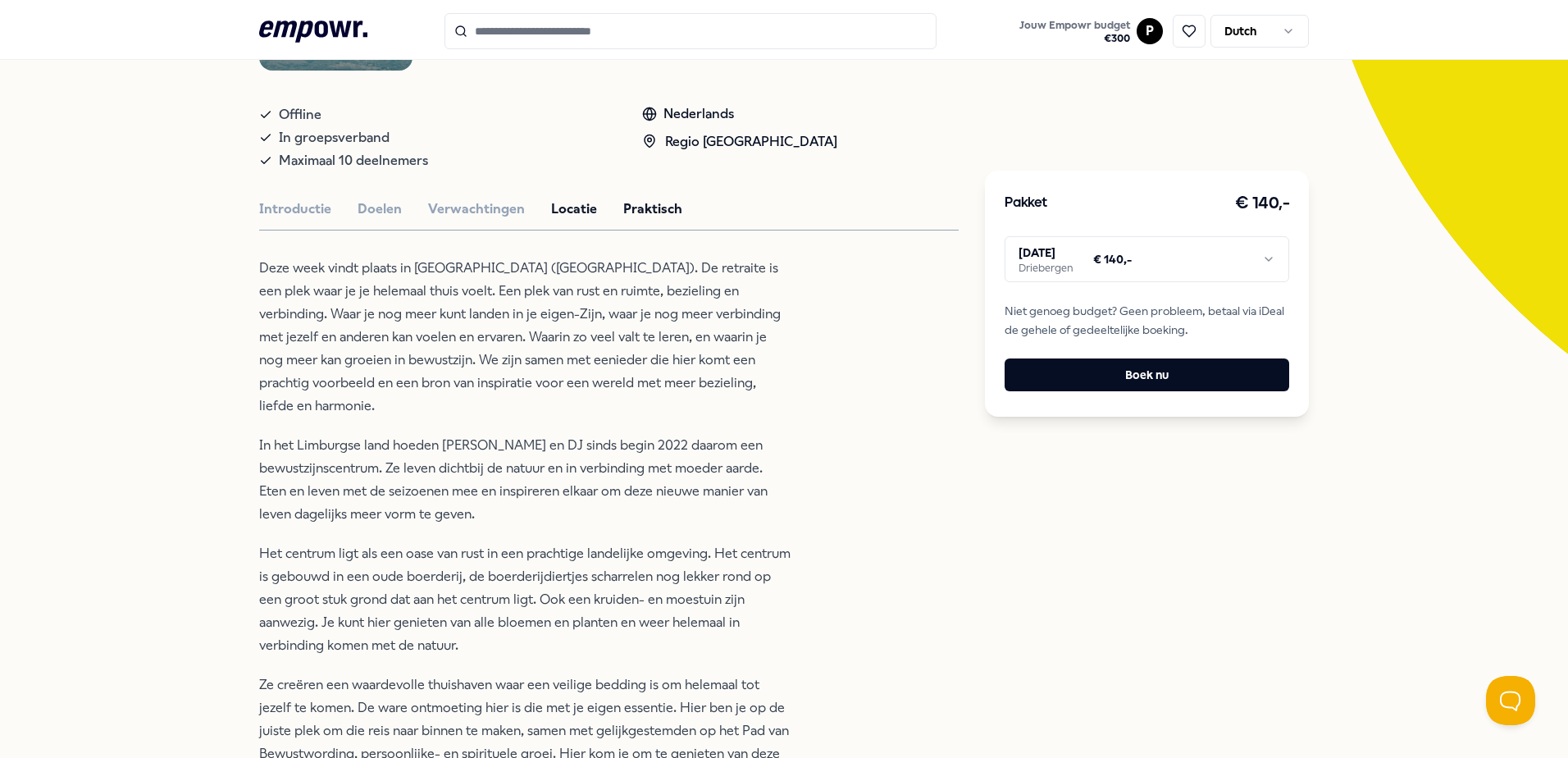
click at [640, 207] on button "Praktisch" at bounding box center [653, 209] width 59 height 21
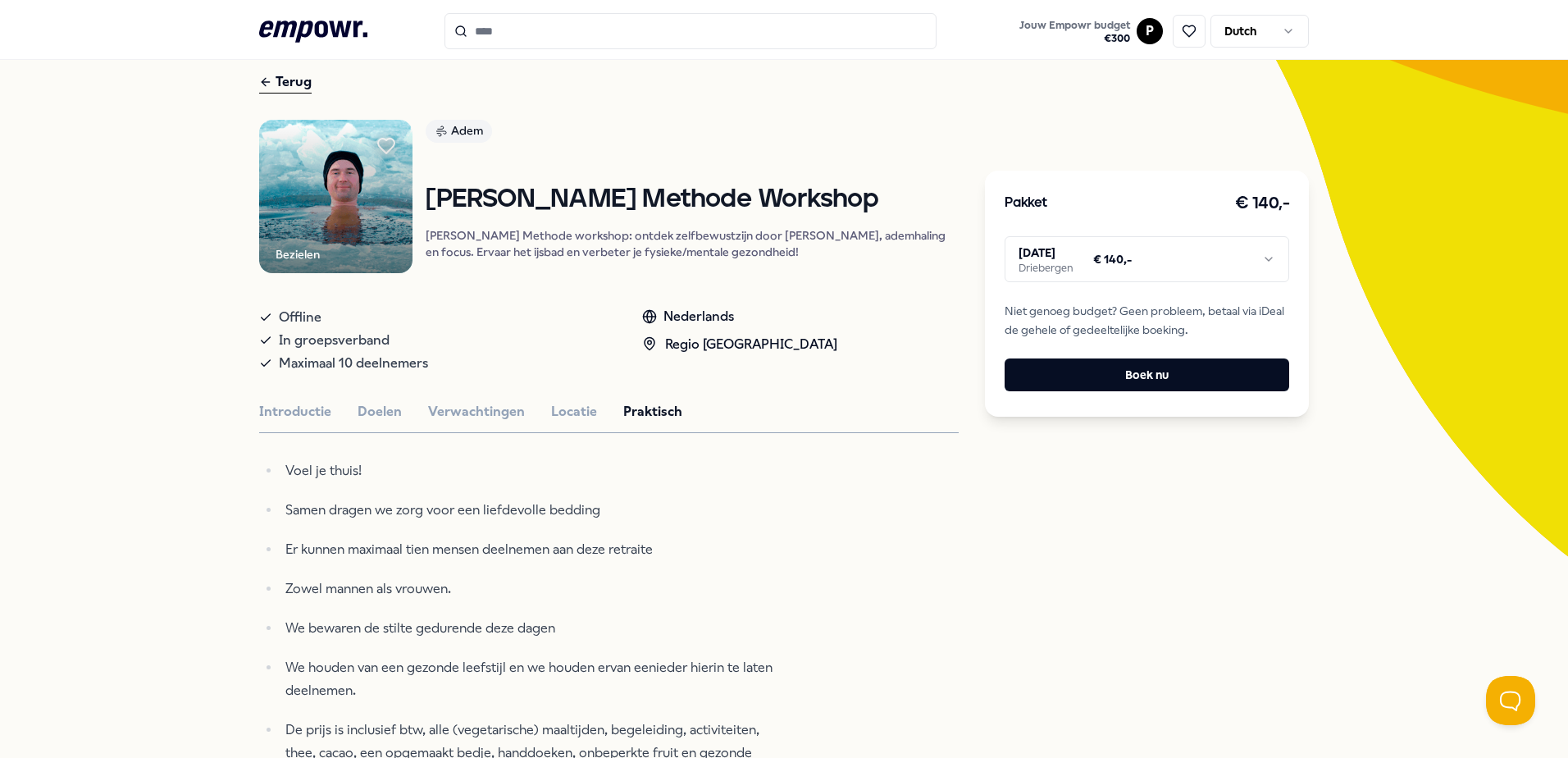
scroll to position [24, 0]
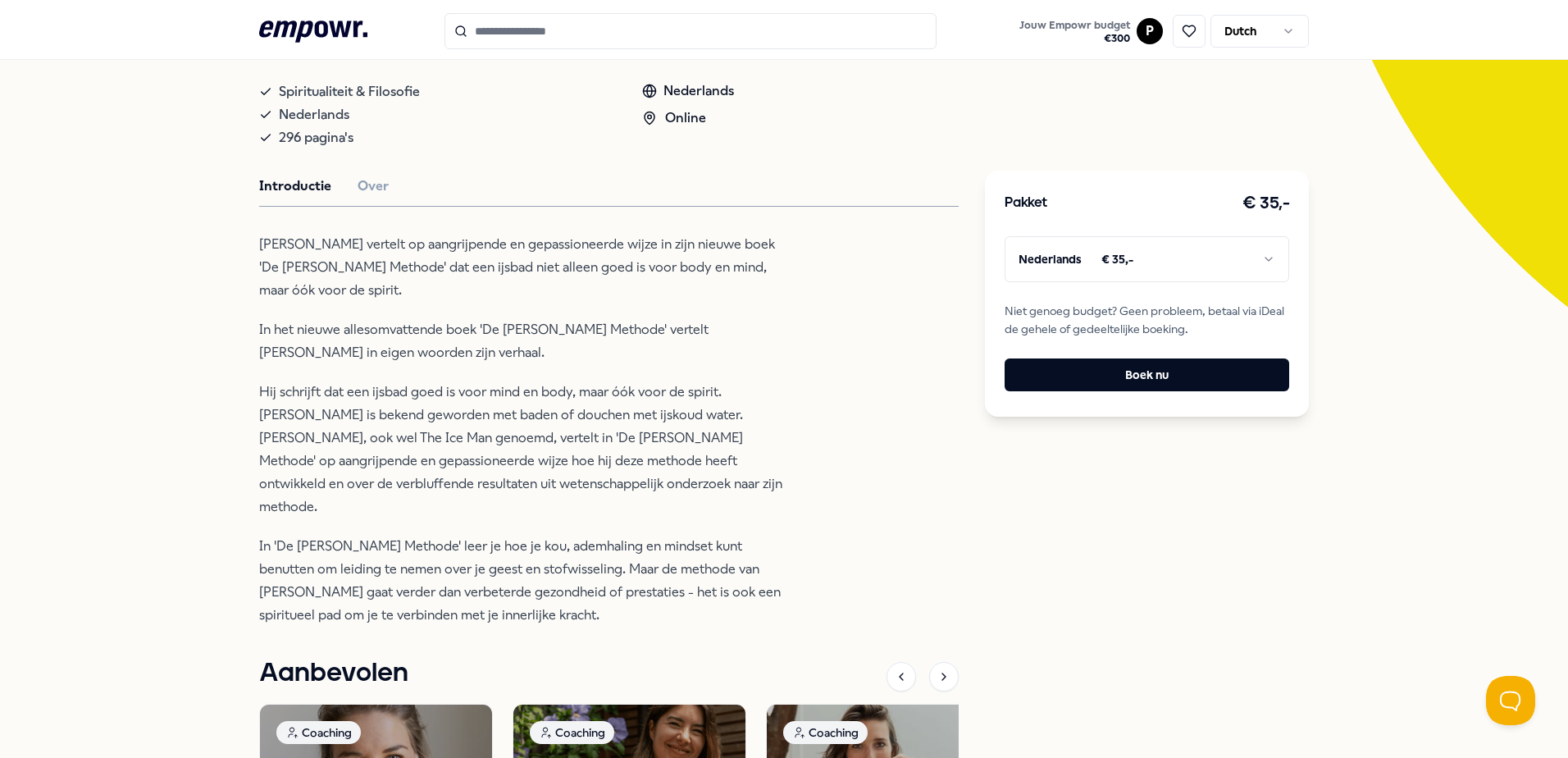
scroll to position [312, 0]
